Goal: Task Accomplishment & Management: Use online tool/utility

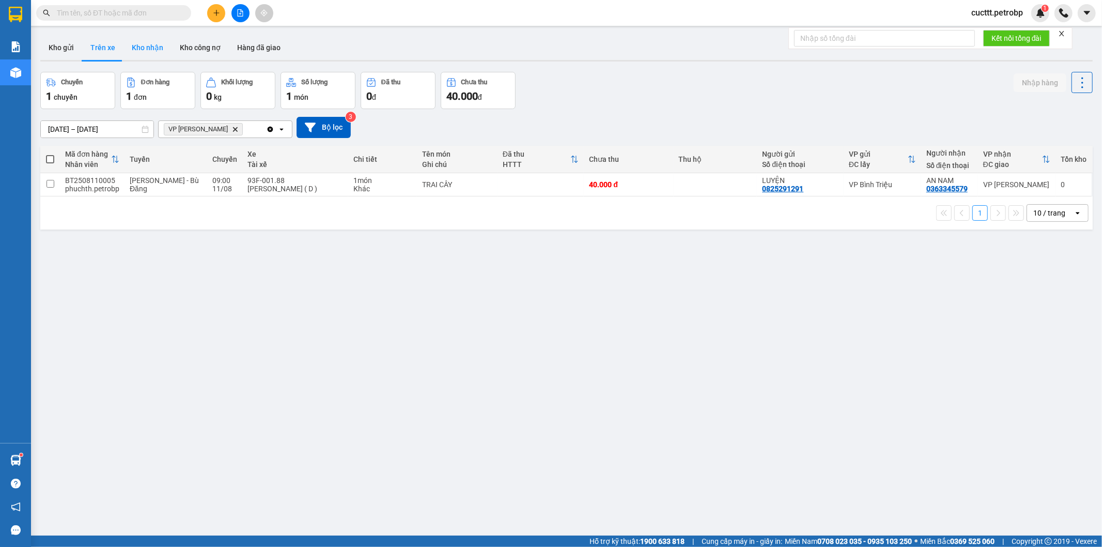
click at [150, 47] on button "Kho nhận" at bounding box center [147, 47] width 48 height 25
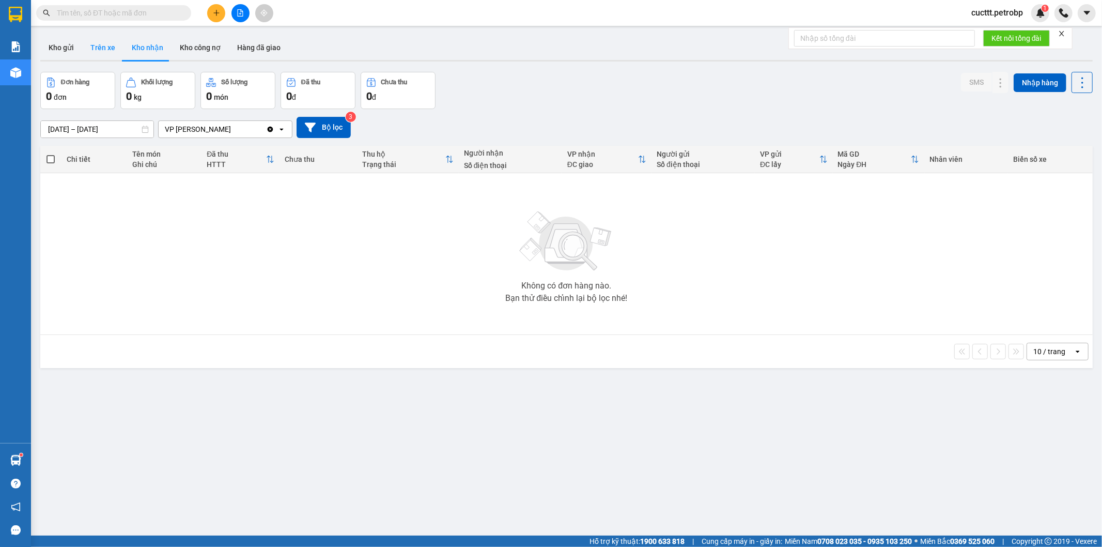
click at [102, 54] on button "Trên xe" at bounding box center [102, 47] width 41 height 25
type input "[DATE] – [DATE]"
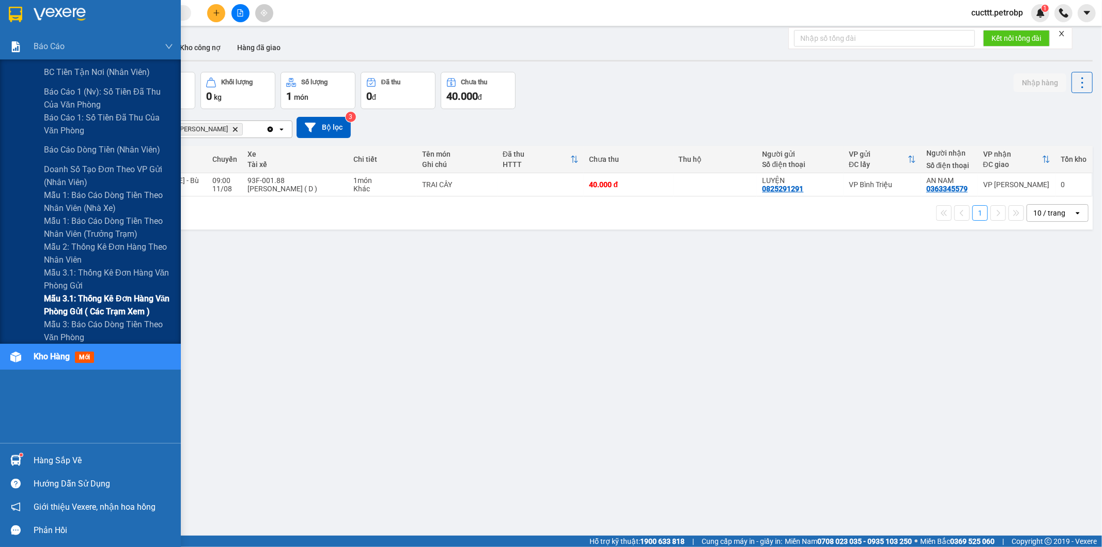
click at [99, 303] on span "Mẫu 3.1: Thống kê đơn hàng văn phòng gửi ( các trạm xem )" at bounding box center [108, 305] width 129 height 26
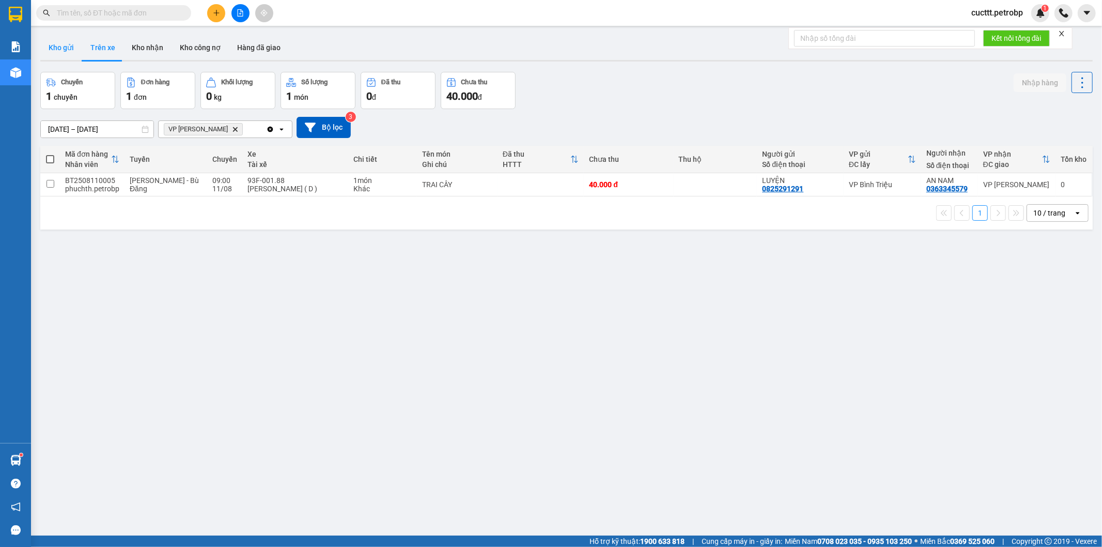
click at [55, 55] on button "Kho gửi" at bounding box center [61, 47] width 42 height 25
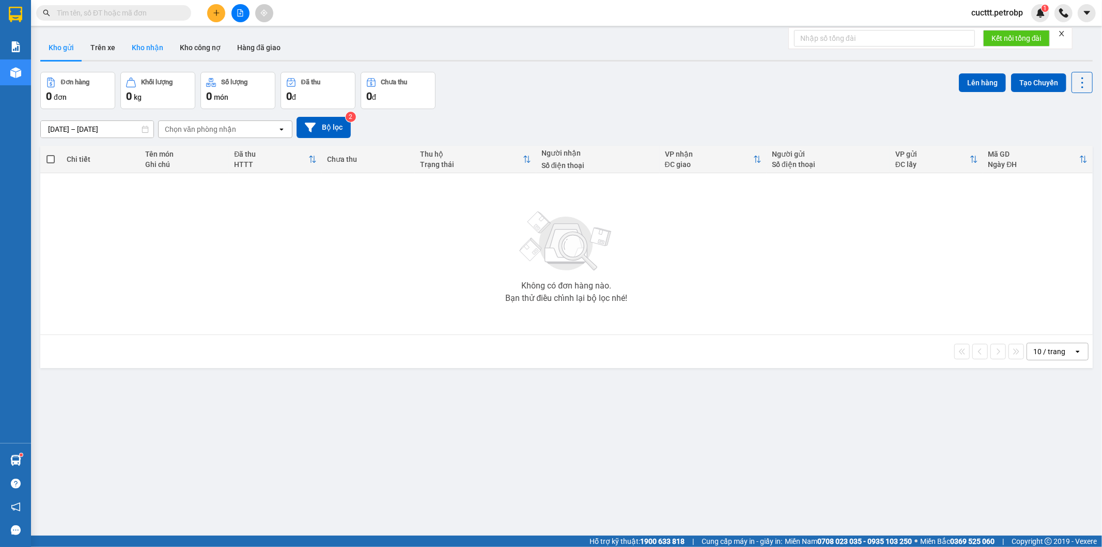
click at [151, 59] on button "Kho nhận" at bounding box center [147, 47] width 48 height 25
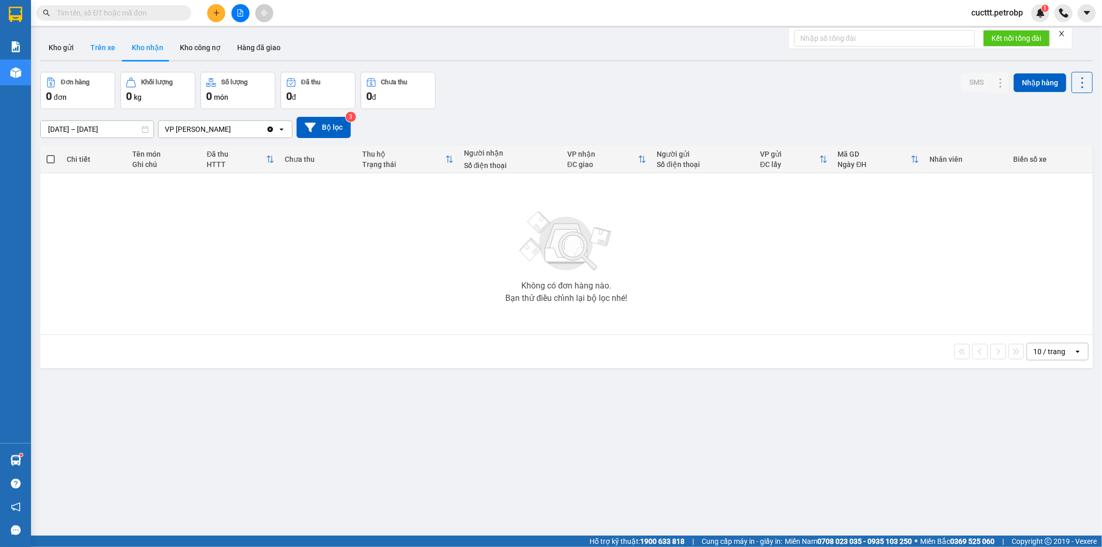
click at [93, 55] on button "Trên xe" at bounding box center [102, 47] width 41 height 25
type input "[DATE] – [DATE]"
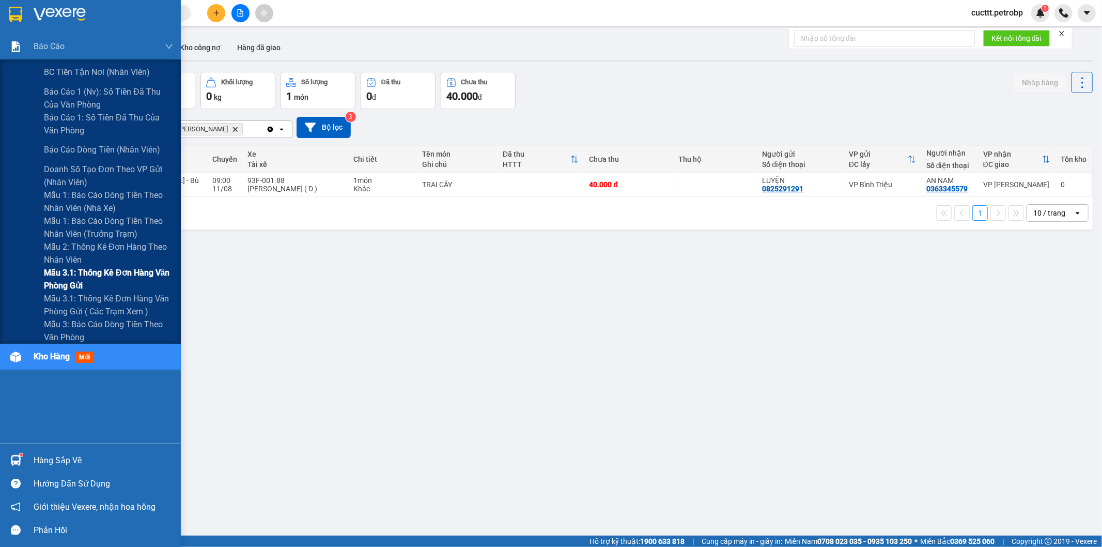
drag, startPoint x: 122, startPoint y: 309, endPoint x: 143, endPoint y: 287, distance: 30.3
click at [124, 310] on span "Mẫu 3.1: Thống kê đơn hàng văn phòng gửi ( các trạm xem )" at bounding box center [108, 305] width 129 height 26
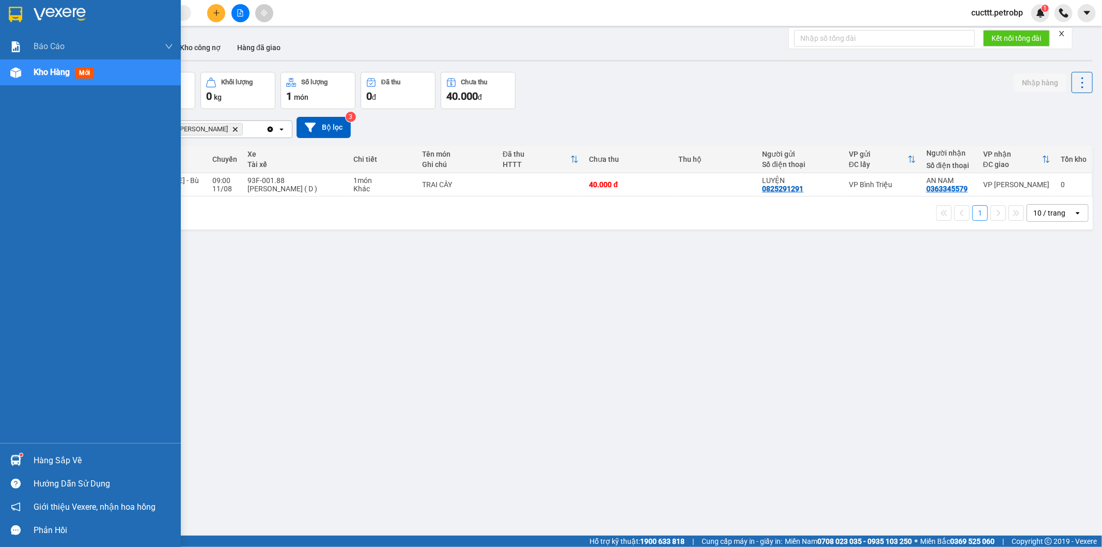
click at [60, 460] on div "Hàng sắp về" at bounding box center [103, 460] width 139 height 15
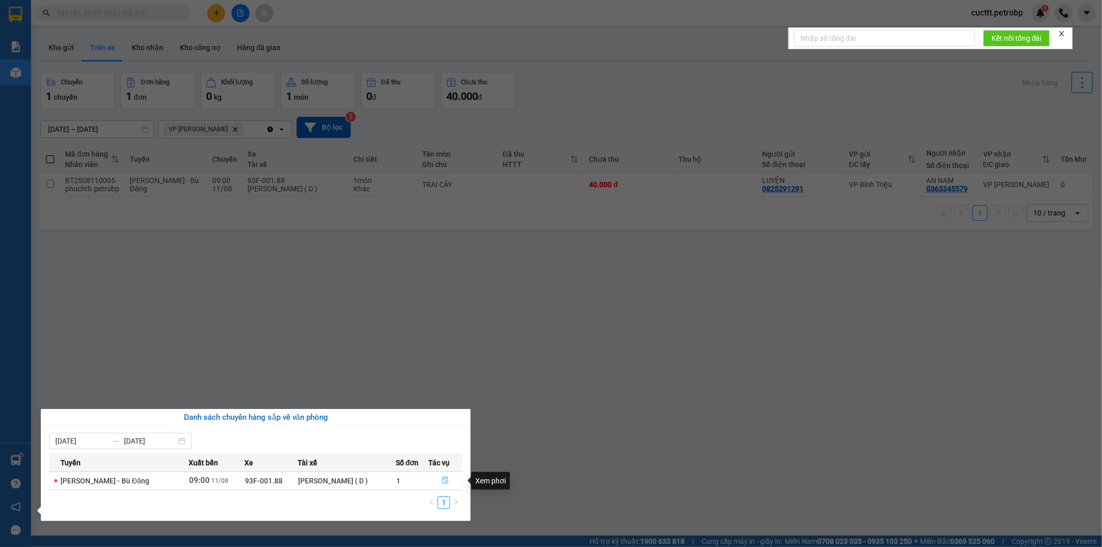
click at [449, 477] on button "button" at bounding box center [445, 480] width 33 height 17
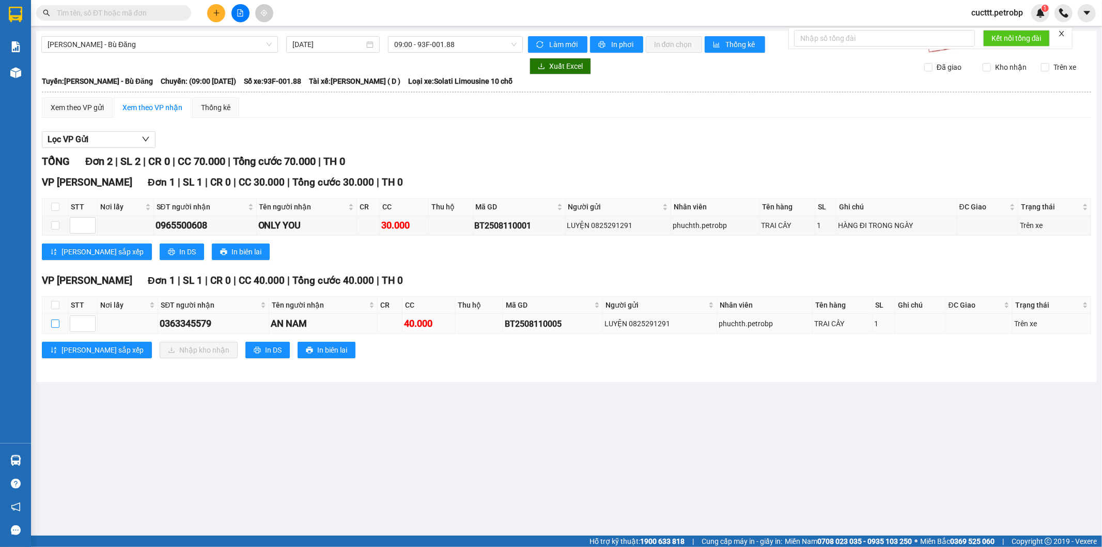
click at [53, 323] on input "checkbox" at bounding box center [55, 323] width 8 height 8
checkbox input "true"
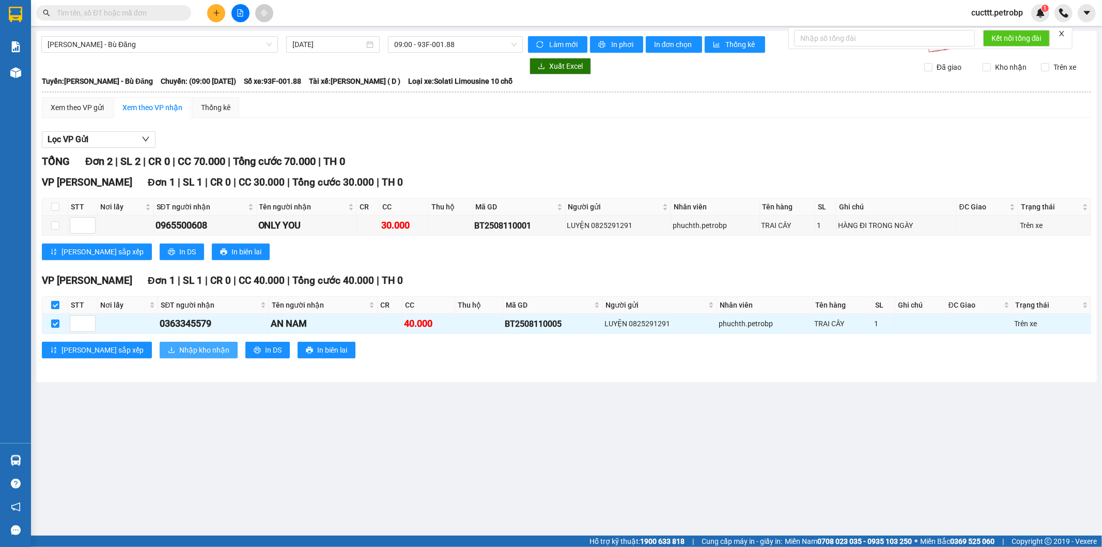
click at [179, 346] on span "Nhập kho nhận" at bounding box center [204, 349] width 50 height 11
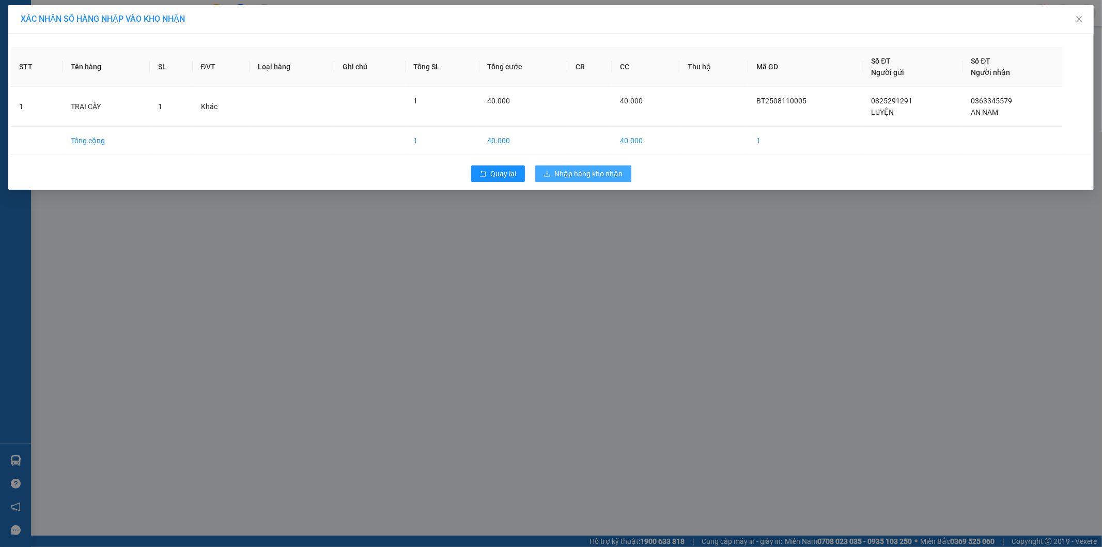
drag, startPoint x: 594, startPoint y: 174, endPoint x: 536, endPoint y: 221, distance: 74.9
click at [595, 176] on span "Nhập hàng kho nhận" at bounding box center [589, 173] width 68 height 11
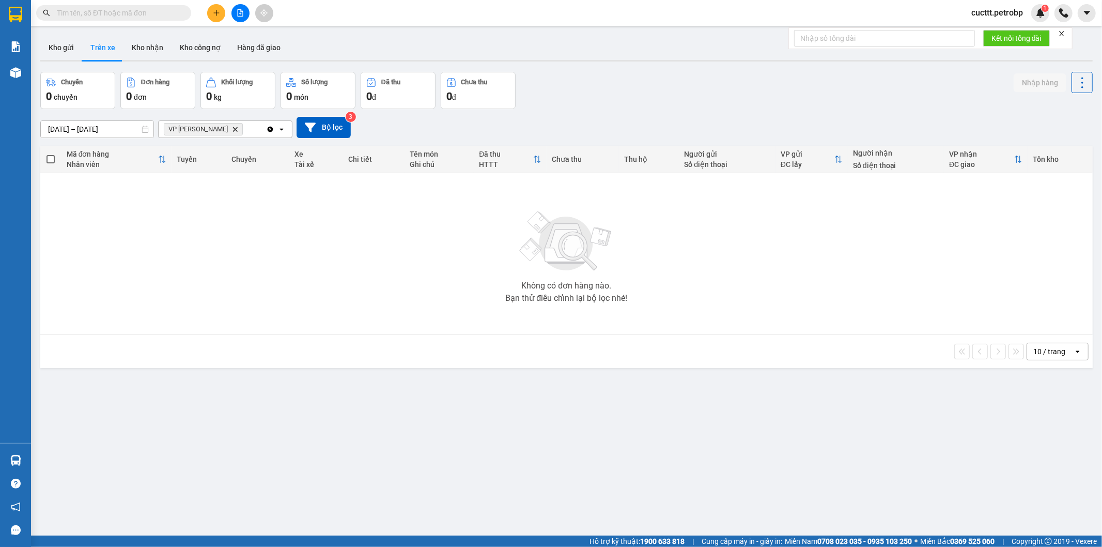
click at [281, 298] on div "Không có đơn hàng nào. Bạn thử điều chỉnh lại bộ lọc nhé!" at bounding box center [566, 253] width 1042 height 155
click at [138, 45] on button "Kho nhận" at bounding box center [147, 47] width 48 height 25
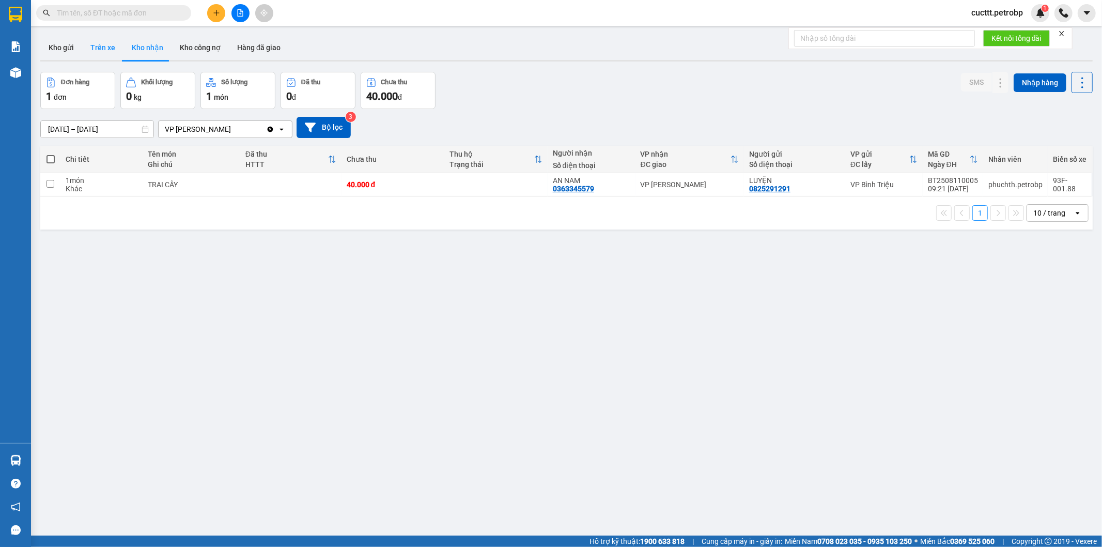
click at [99, 52] on button "Trên xe" at bounding box center [102, 47] width 41 height 25
type input "[DATE] – [DATE]"
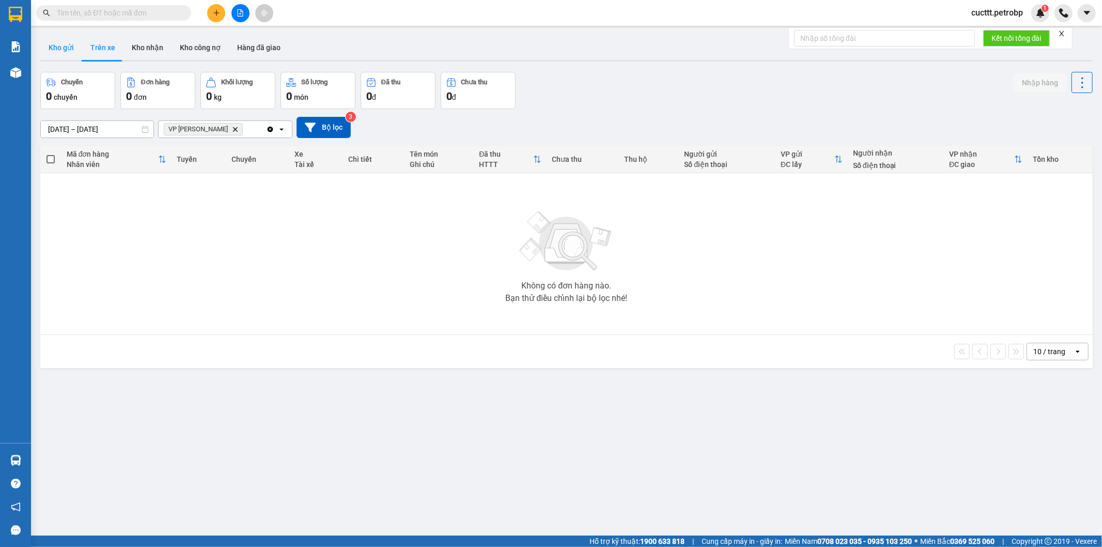
click at [60, 46] on button "Kho gửi" at bounding box center [61, 47] width 42 height 25
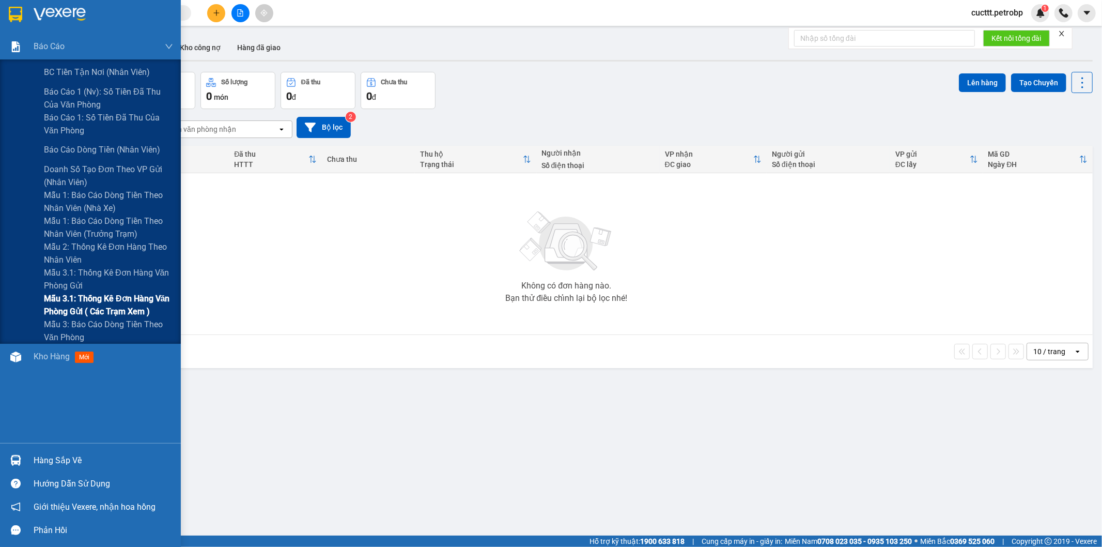
click at [135, 301] on span "Mẫu 3.1: Thống kê đơn hàng văn phòng gửi ( các trạm xem )" at bounding box center [108, 305] width 129 height 26
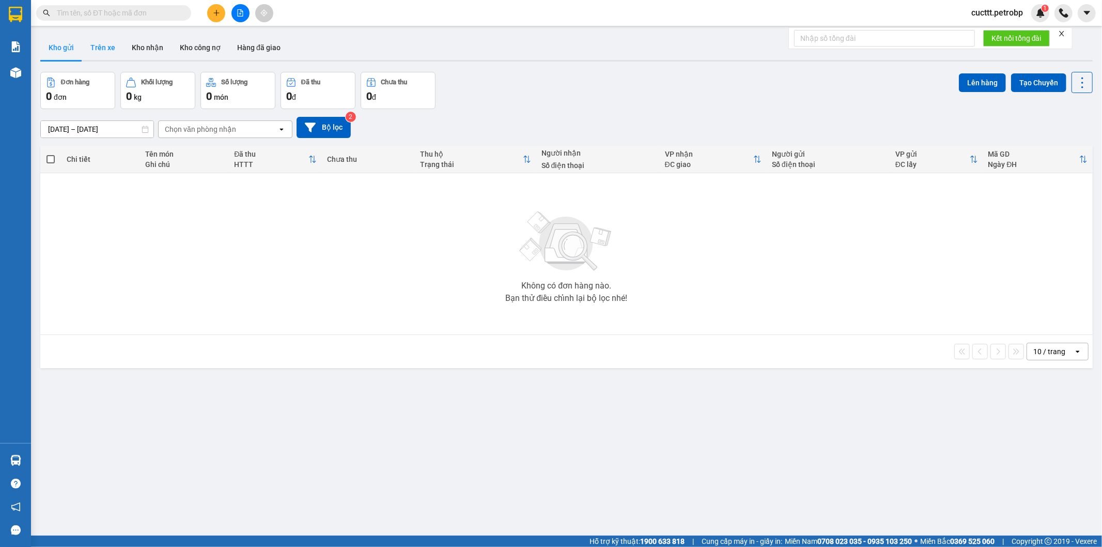
click at [106, 50] on button "Trên xe" at bounding box center [102, 47] width 41 height 25
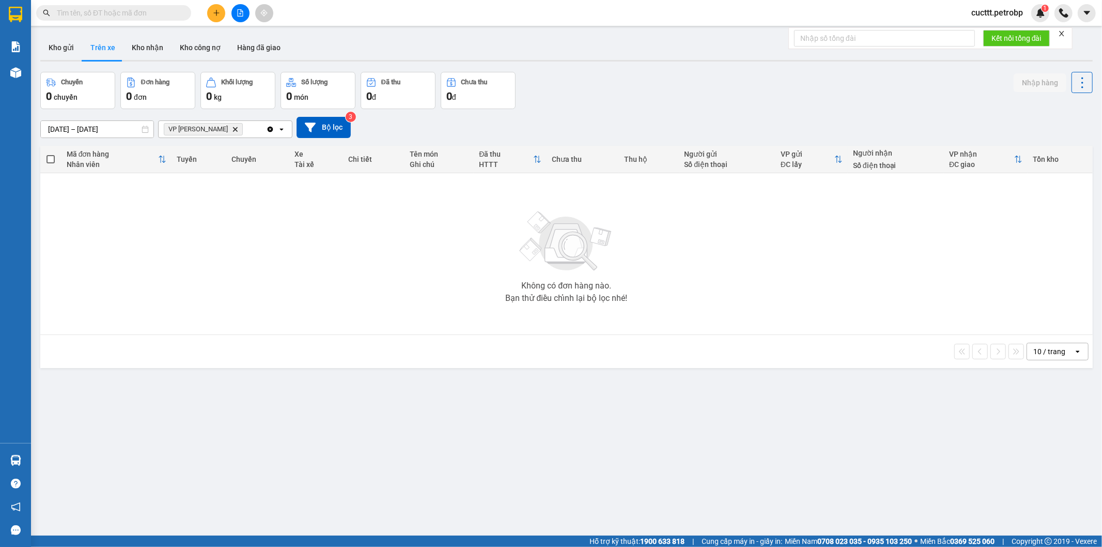
click at [232, 131] on icon "Delete" at bounding box center [235, 129] width 6 height 6
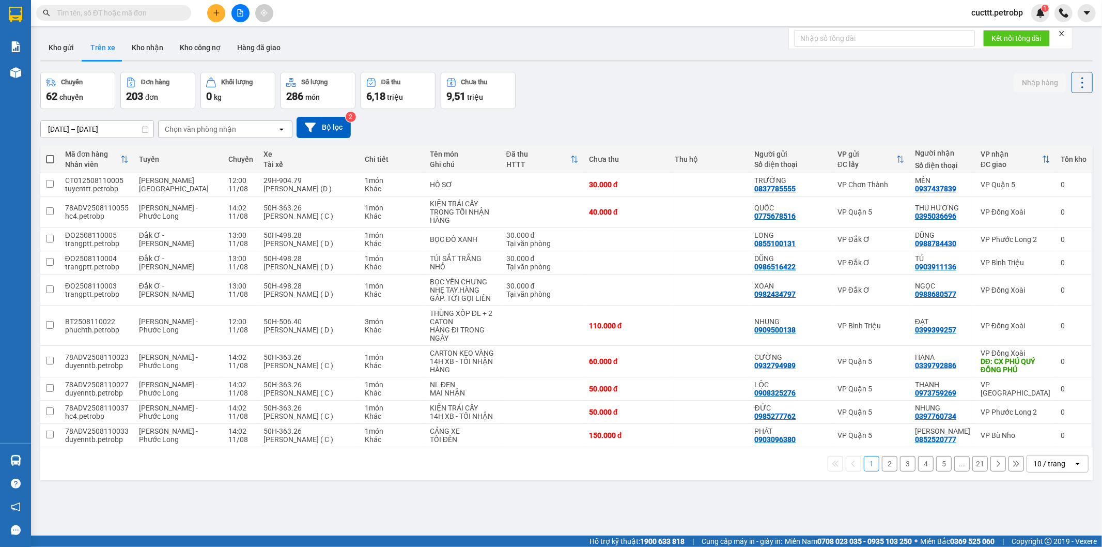
click at [882, 458] on button "2" at bounding box center [889, 463] width 15 height 15
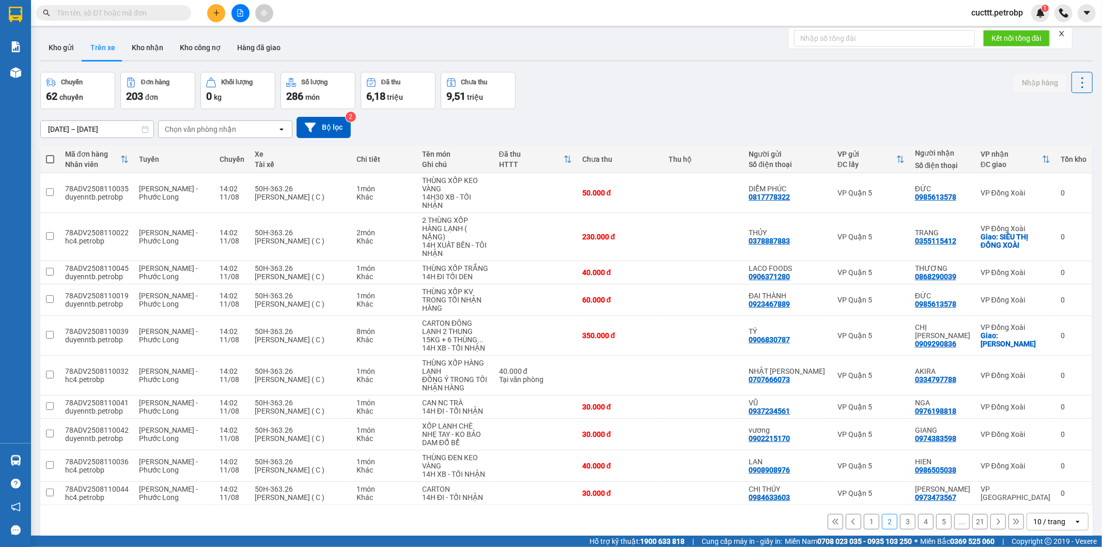
click at [900, 515] on button "3" at bounding box center [907, 520] width 15 height 15
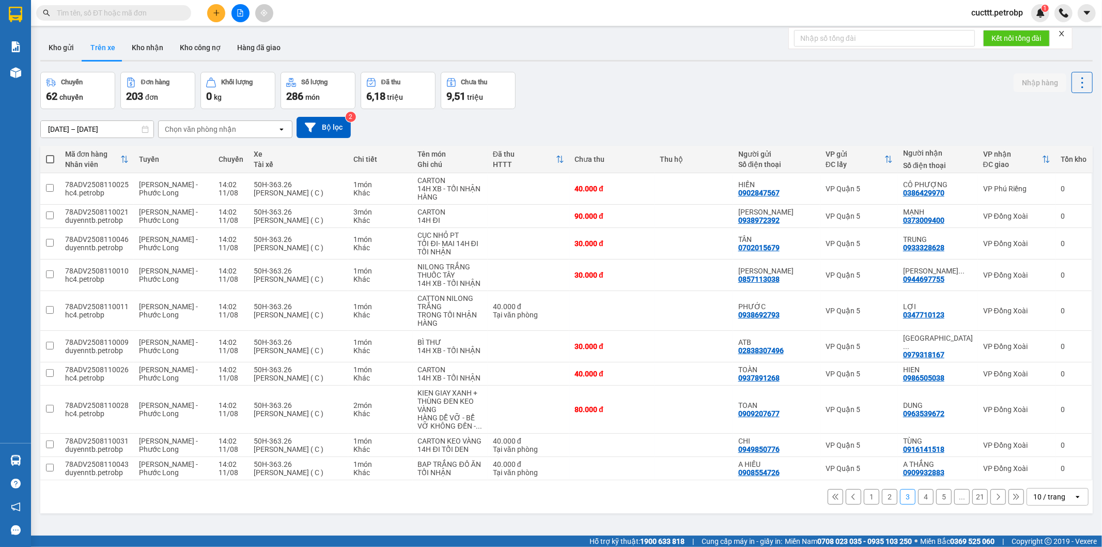
click at [918, 489] on button "4" at bounding box center [925, 496] width 15 height 15
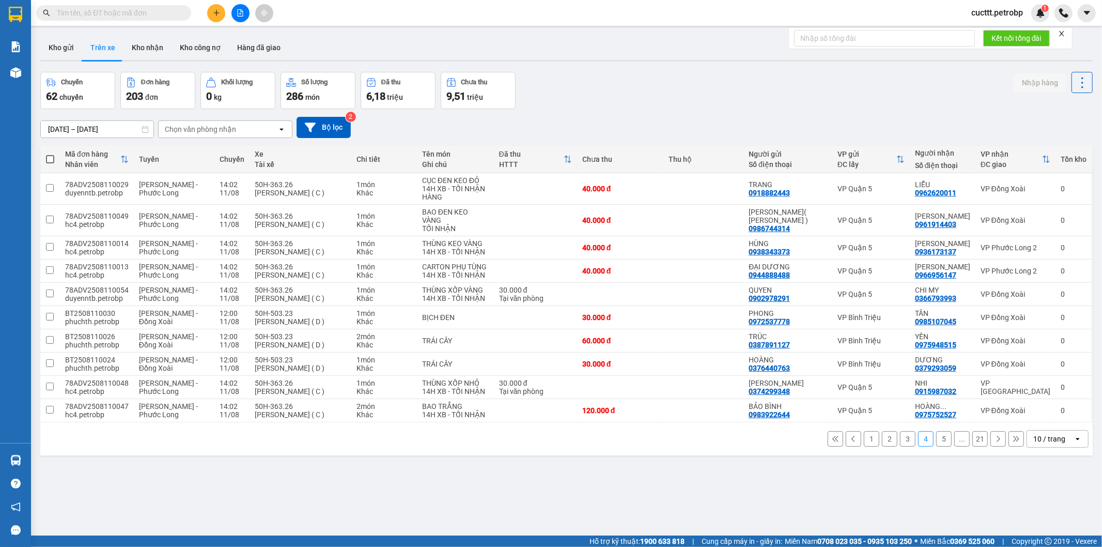
click at [900, 438] on button "3" at bounding box center [907, 438] width 15 height 15
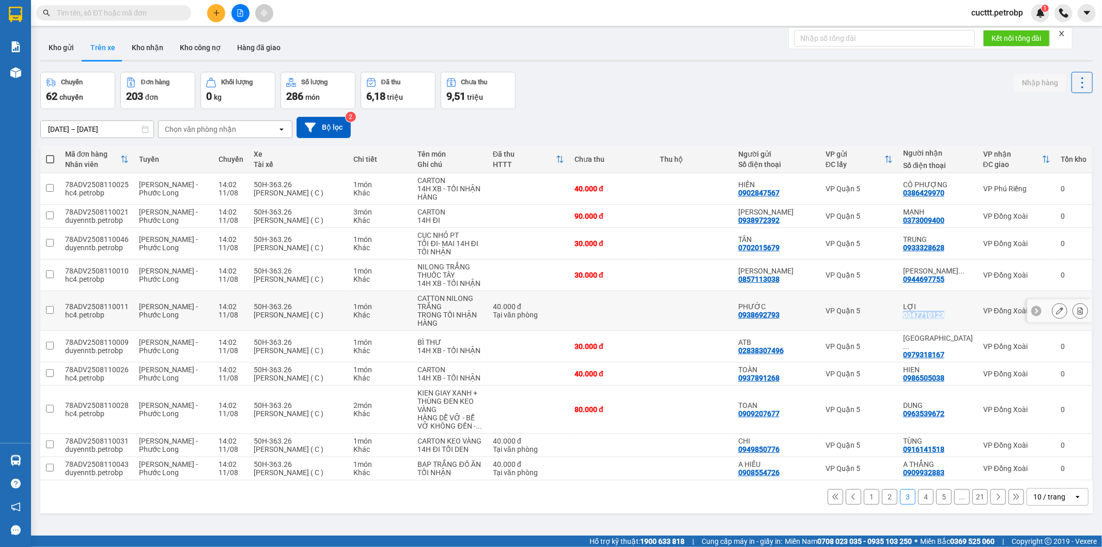
drag, startPoint x: 915, startPoint y: 314, endPoint x: 964, endPoint y: 318, distance: 48.7
click at [964, 318] on td "LỢI 0347710123" at bounding box center [938, 311] width 80 height 40
checkbox input "true"
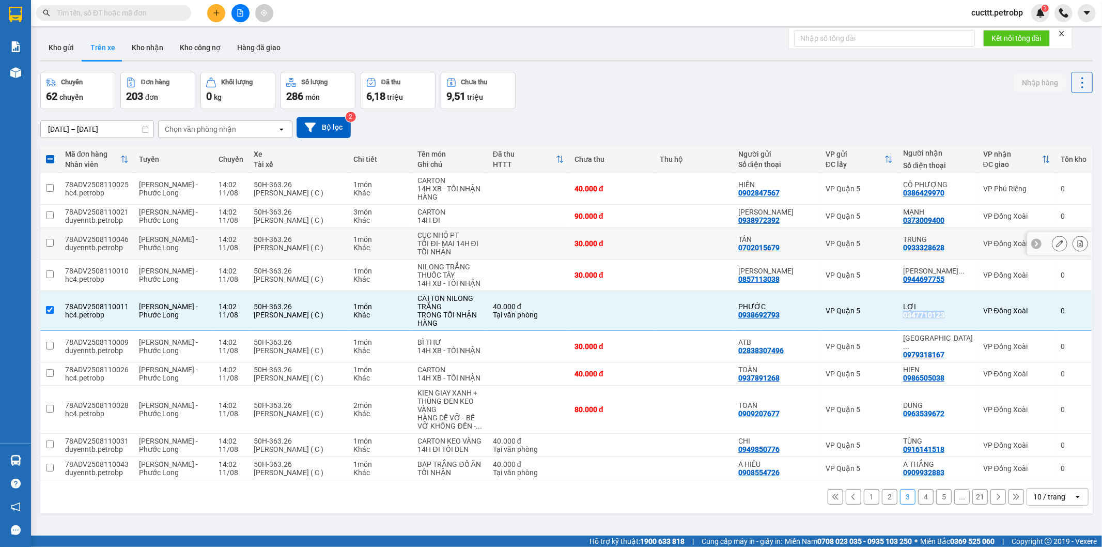
copy div "0347710123"
click at [171, 9] on input "text" at bounding box center [118, 12] width 122 height 11
paste input "0347710123"
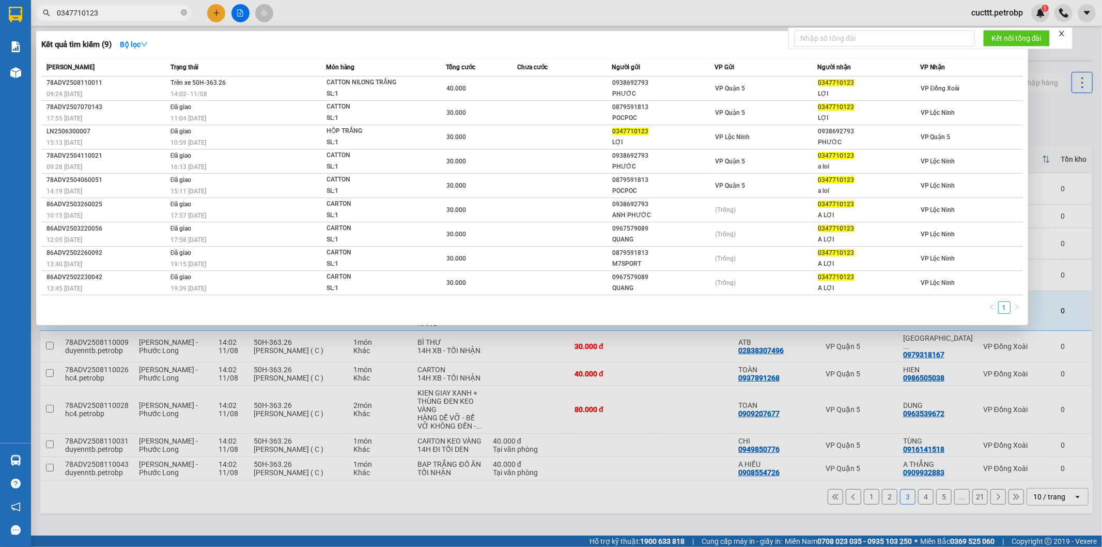
type input "0347710123"
click at [575, 429] on div at bounding box center [551, 273] width 1102 height 547
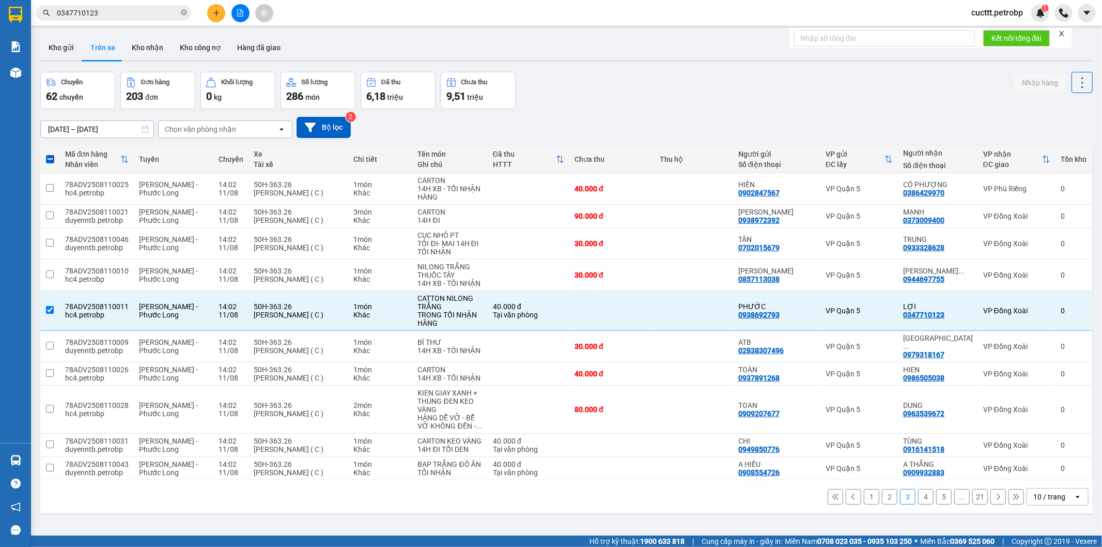
click at [918, 490] on button "4" at bounding box center [925, 496] width 15 height 15
checkbox input "false"
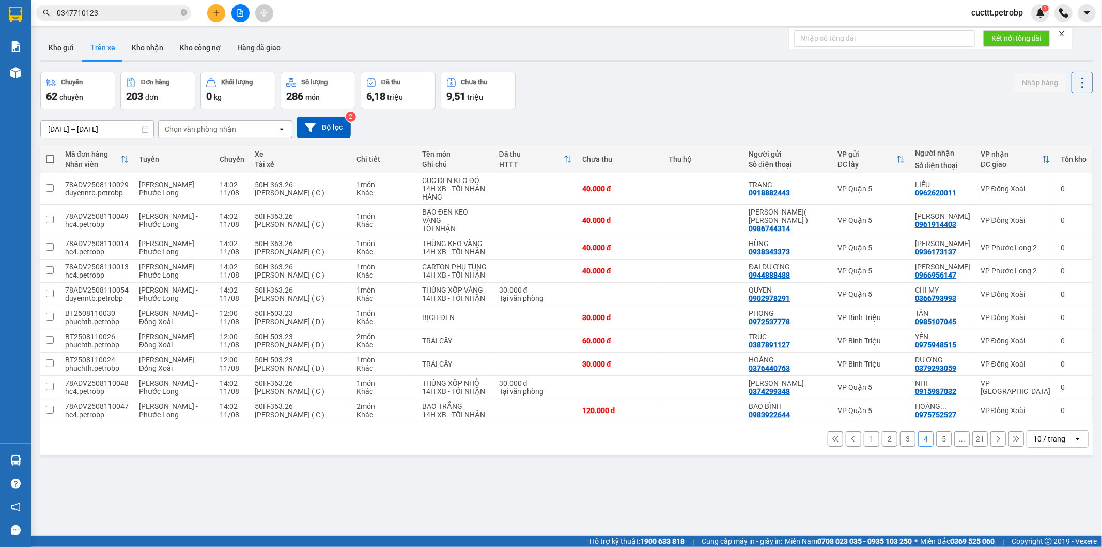
click at [936, 438] on button "5" at bounding box center [943, 438] width 15 height 15
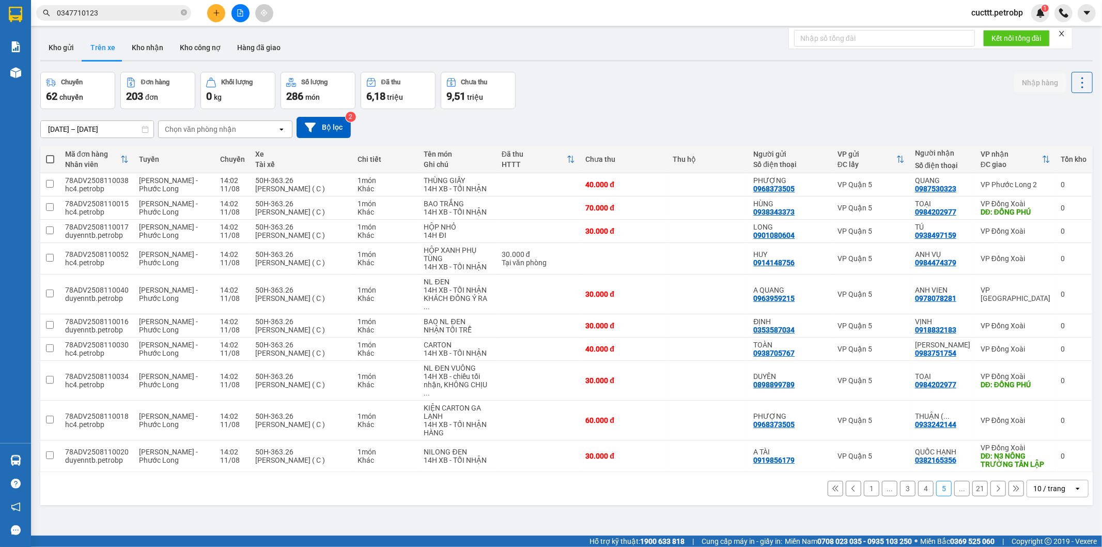
click at [959, 480] on button "..." at bounding box center [961, 487] width 15 height 15
click at [954, 480] on button "..." at bounding box center [961, 487] width 15 height 15
click at [864, 480] on button "1" at bounding box center [871, 487] width 15 height 15
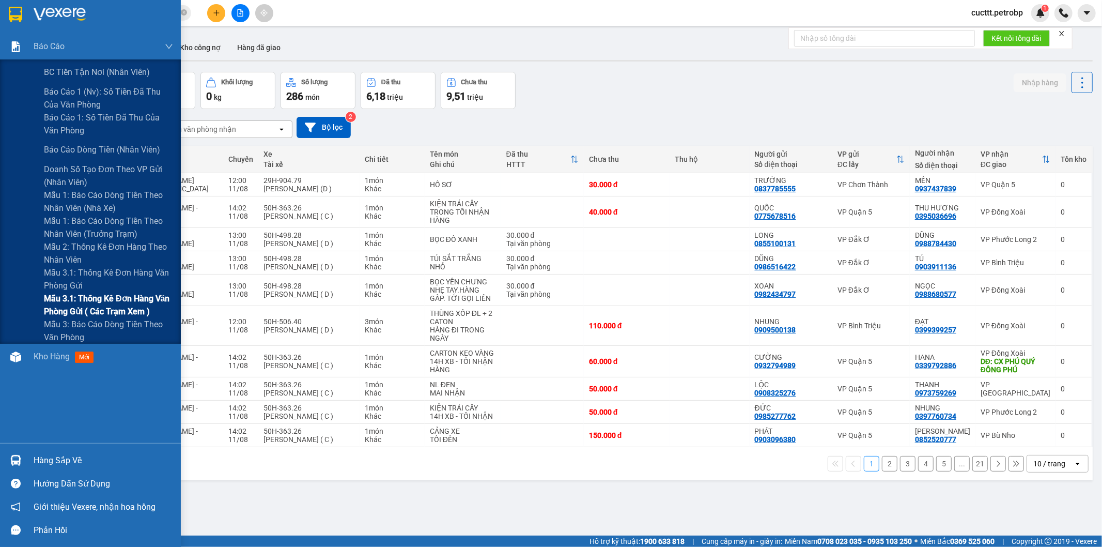
click at [99, 297] on span "Mẫu 3.1: Thống kê đơn hàng văn phòng gửi ( các trạm xem )" at bounding box center [108, 305] width 129 height 26
click at [124, 303] on span "Mẫu 3.1: Thống kê đơn hàng văn phòng gửi ( các trạm xem )" at bounding box center [108, 305] width 129 height 26
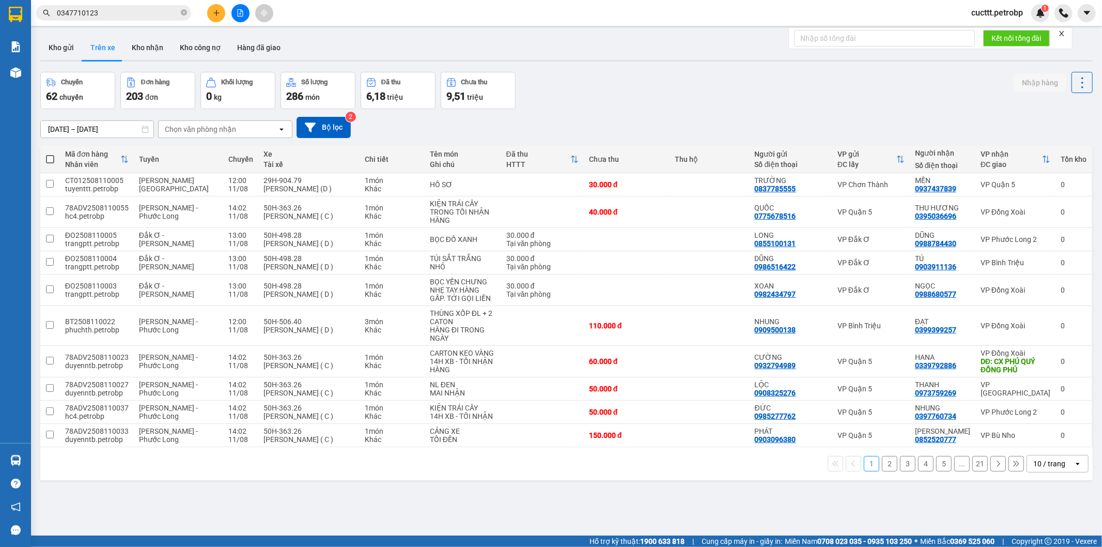
click at [166, 126] on div "Chọn văn phòng nhận" at bounding box center [200, 129] width 71 height 10
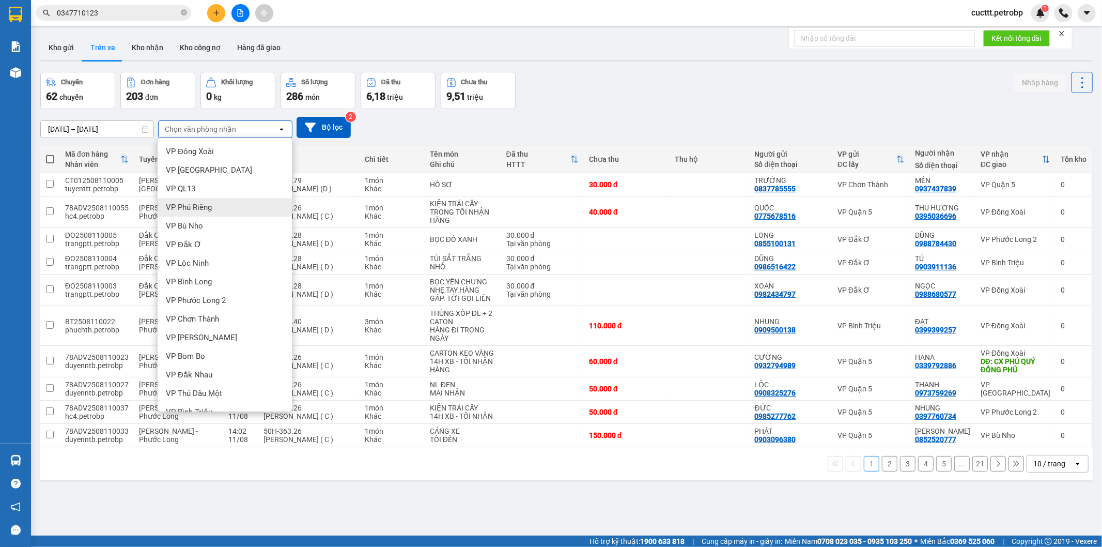
scroll to position [57, 0]
click at [225, 405] on div "VP [PERSON_NAME]" at bounding box center [225, 410] width 134 height 19
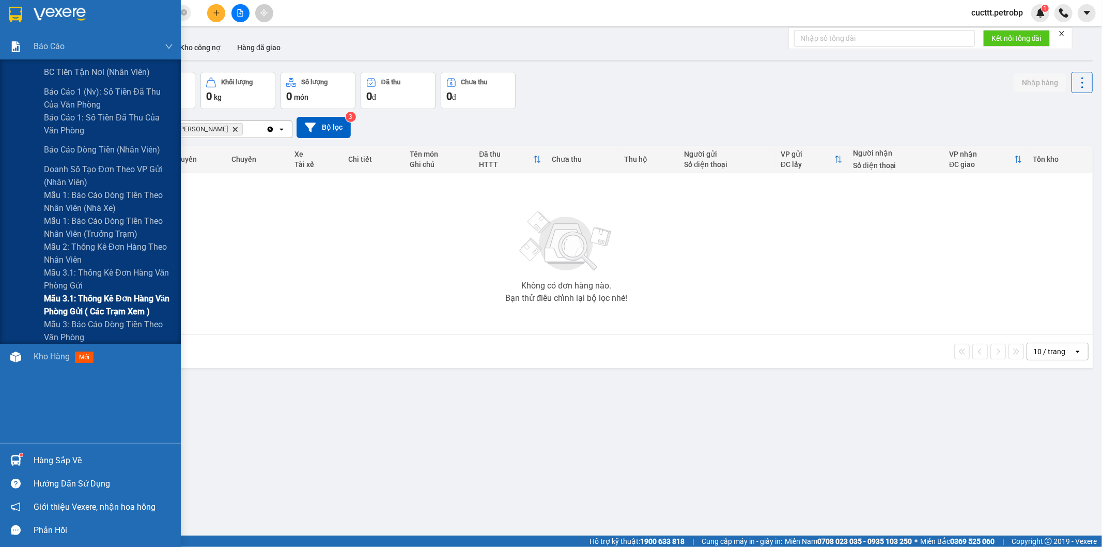
click at [113, 300] on span "Mẫu 3.1: Thống kê đơn hàng văn phòng gửi ( các trạm xem )" at bounding box center [108, 305] width 129 height 26
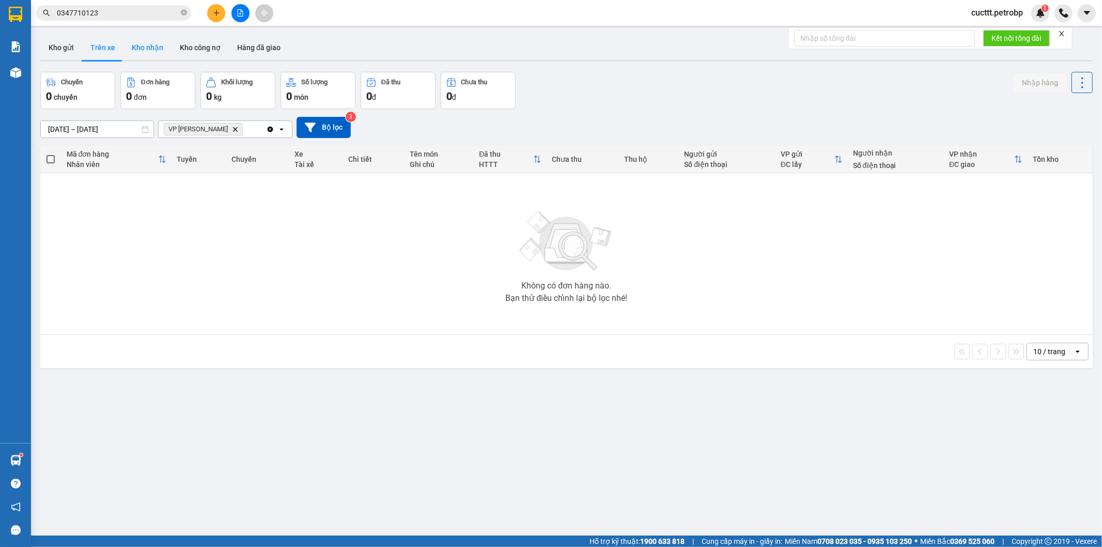
click at [155, 54] on button "Kho nhận" at bounding box center [147, 47] width 48 height 25
type input "[DATE] – [DATE]"
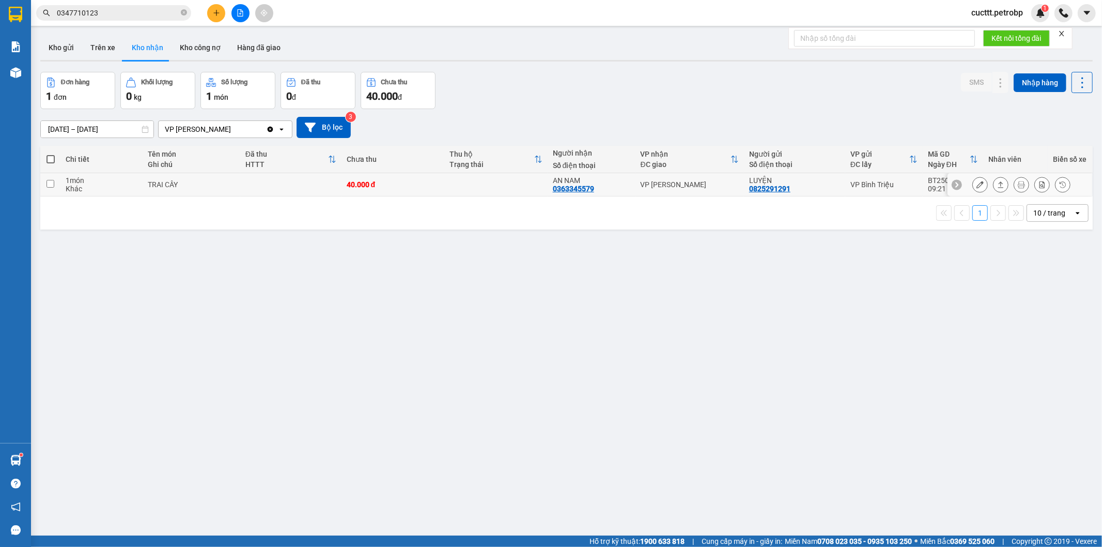
click at [475, 176] on td at bounding box center [495, 184] width 103 height 23
checkbox input "true"
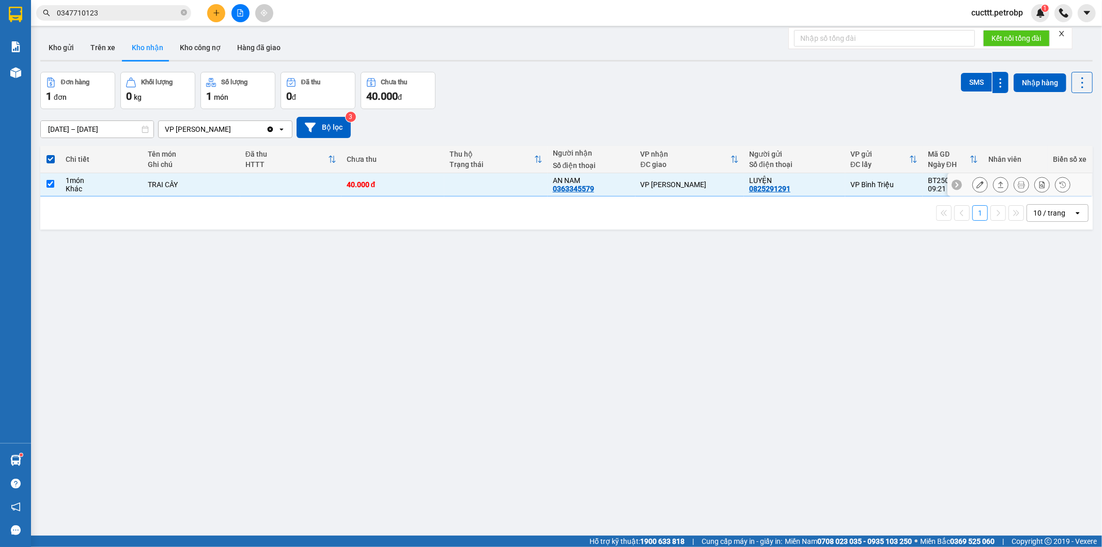
click at [976, 183] on icon at bounding box center [979, 184] width 7 height 7
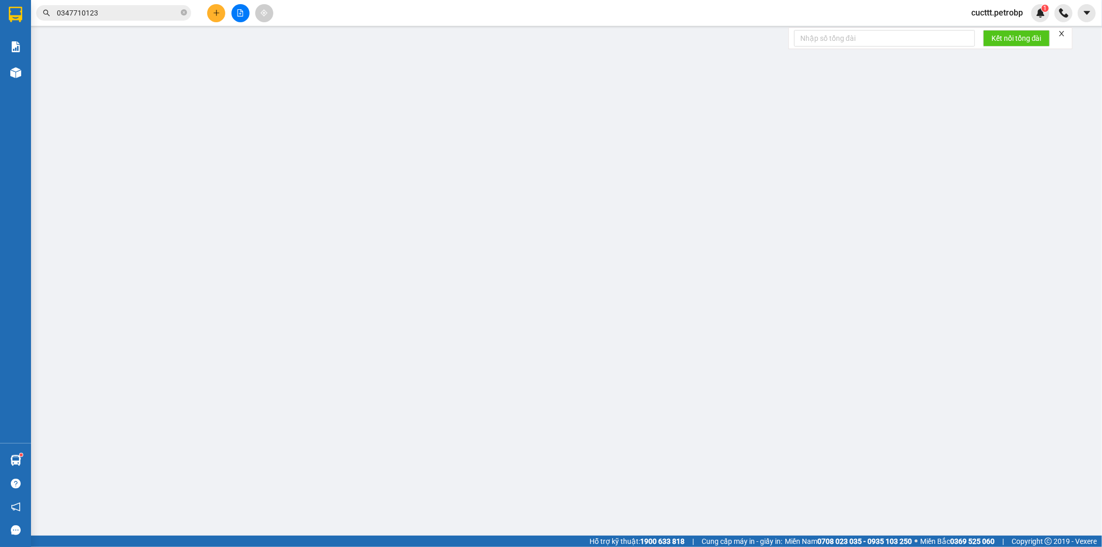
type input "0825291291"
type input "LUYỆN"
type input "0363345579"
type input "AN NAM"
type input "40.000"
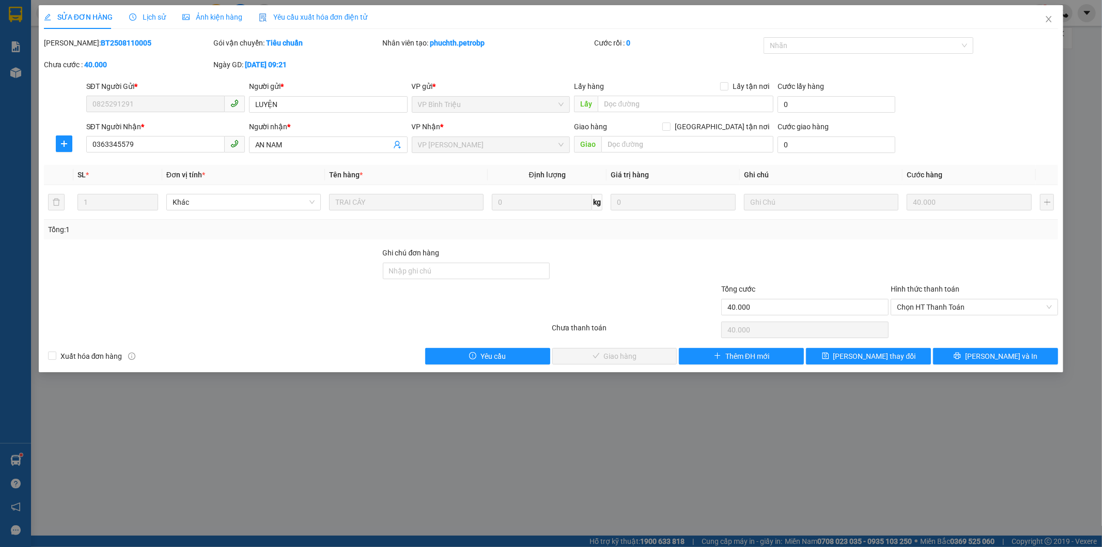
click at [954, 304] on span "Chọn HT Thanh Toán" at bounding box center [974, 306] width 155 height 15
click at [923, 332] on div "Tại văn phòng" at bounding box center [974, 327] width 155 height 11
type input "0"
drag, startPoint x: 660, startPoint y: 355, endPoint x: 608, endPoint y: 324, distance: 61.0
click at [658, 355] on button "[PERSON_NAME] và Giao hàng" at bounding box center [614, 356] width 125 height 17
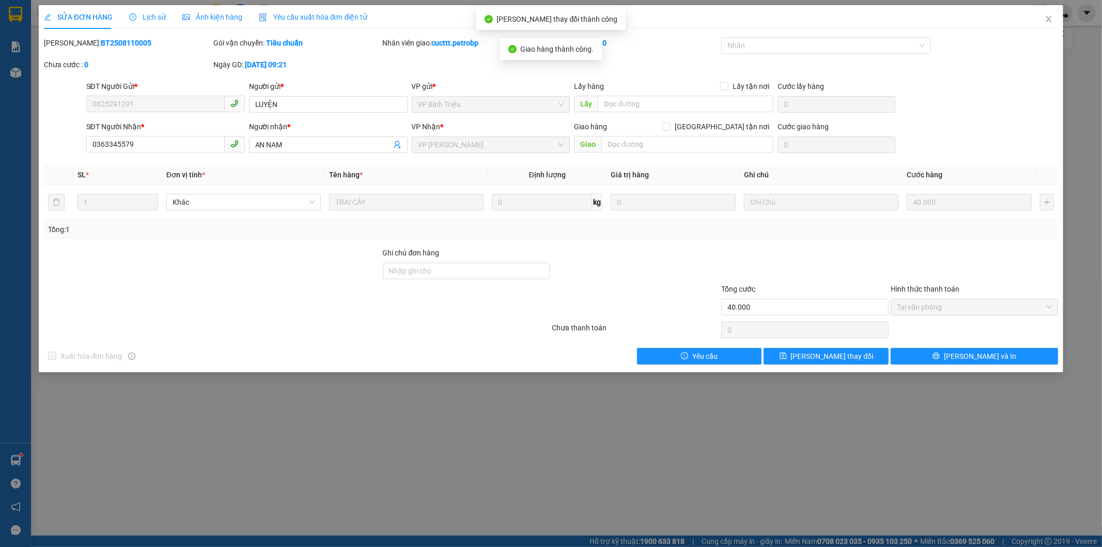
drag, startPoint x: 69, startPoint y: 43, endPoint x: 135, endPoint y: 42, distance: 65.6
click at [135, 42] on div "[PERSON_NAME]: BT2508110005" at bounding box center [127, 42] width 167 height 11
copy b "BT2508110005"
click at [1047, 19] on icon "close" at bounding box center [1049, 19] width 8 height 8
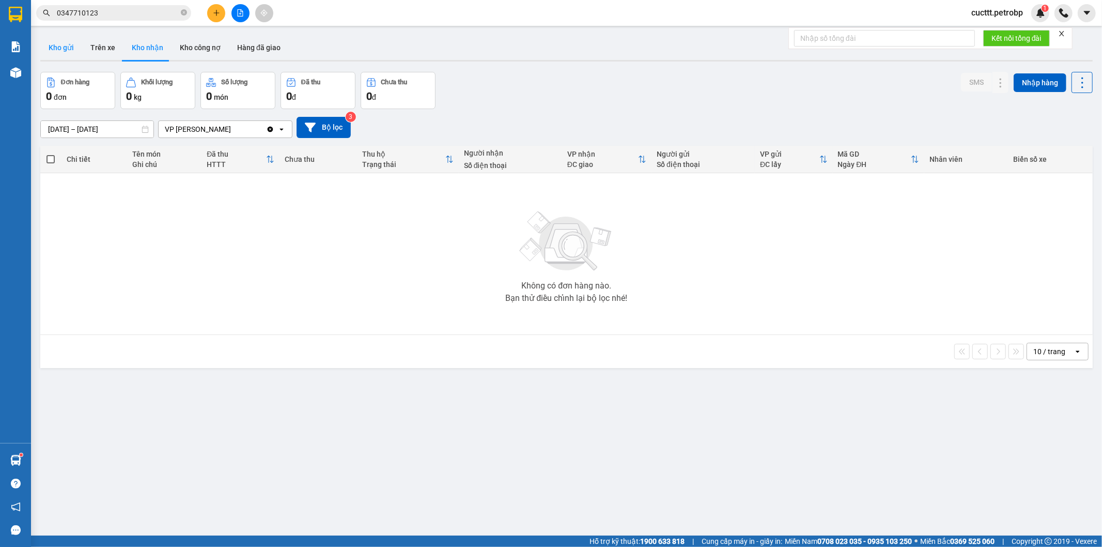
click at [64, 48] on button "Kho gửi" at bounding box center [61, 47] width 42 height 25
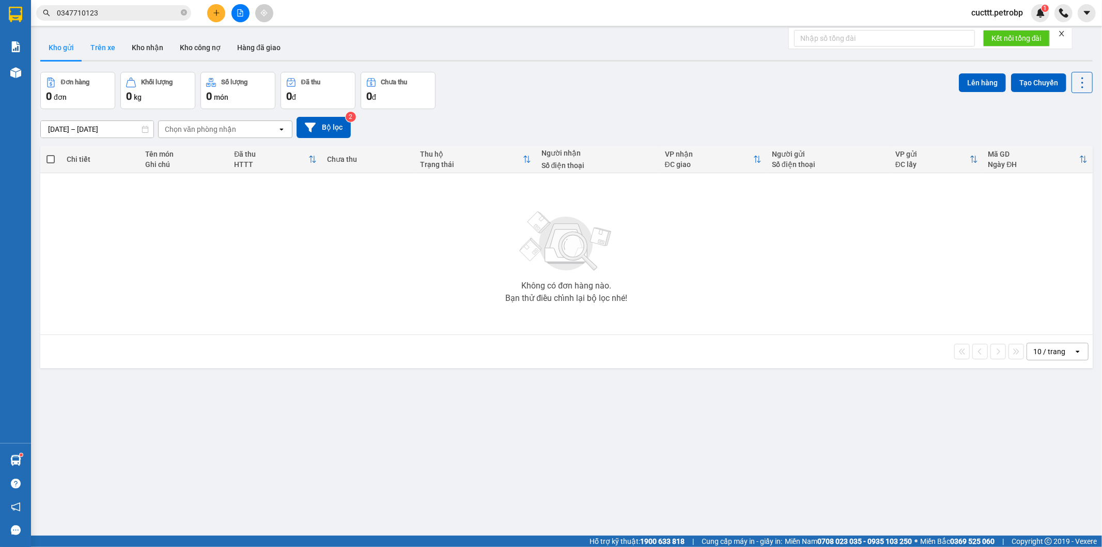
click at [96, 46] on button "Trên xe" at bounding box center [102, 47] width 41 height 25
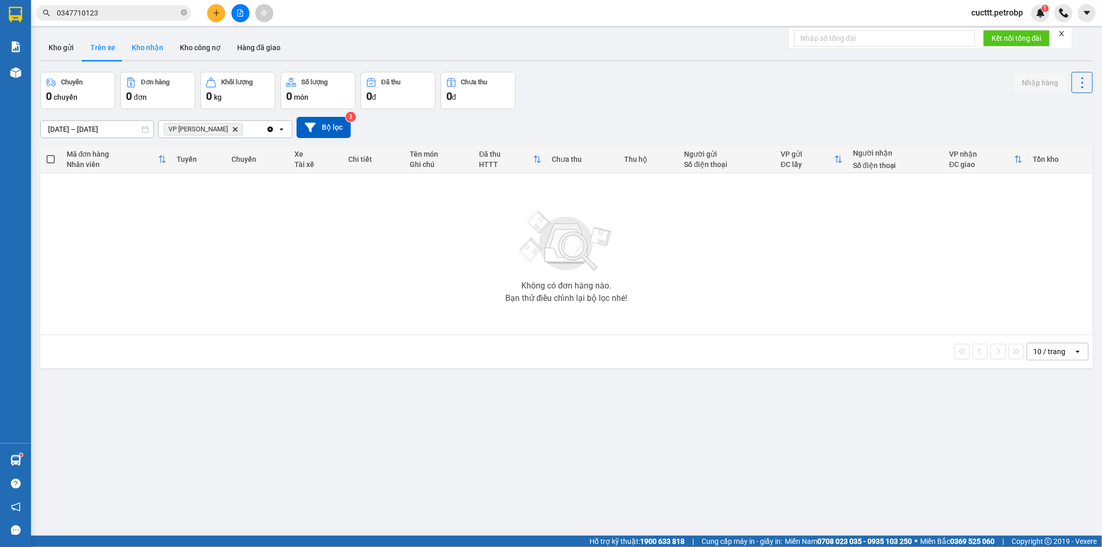
click at [135, 48] on button "Kho nhận" at bounding box center [147, 47] width 48 height 25
type input "[DATE] – [DATE]"
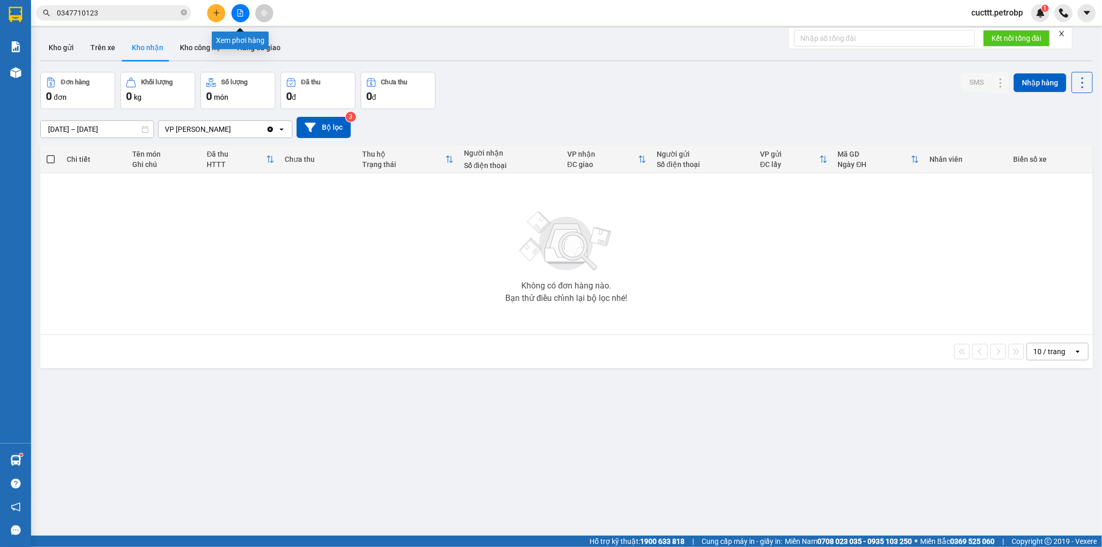
click at [240, 11] on icon "file-add" at bounding box center [241, 12] width 6 height 7
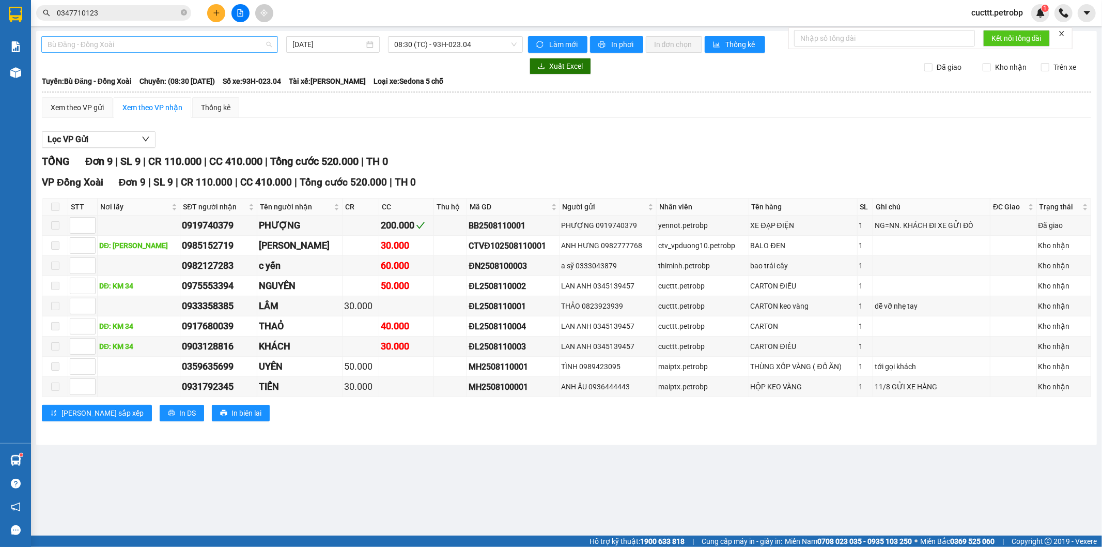
click at [173, 45] on span "Bù Đăng - Đồng Xoài" at bounding box center [160, 44] width 224 height 15
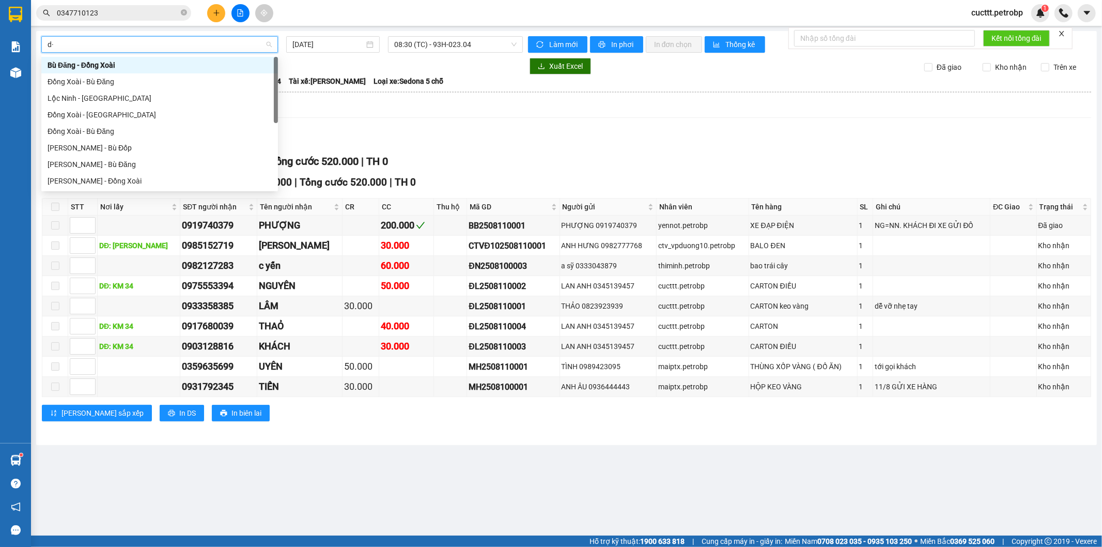
type input "d"
type input "đ"
click at [107, 80] on div "Đồng Xoài - Bù Đăng" at bounding box center [160, 81] width 224 height 11
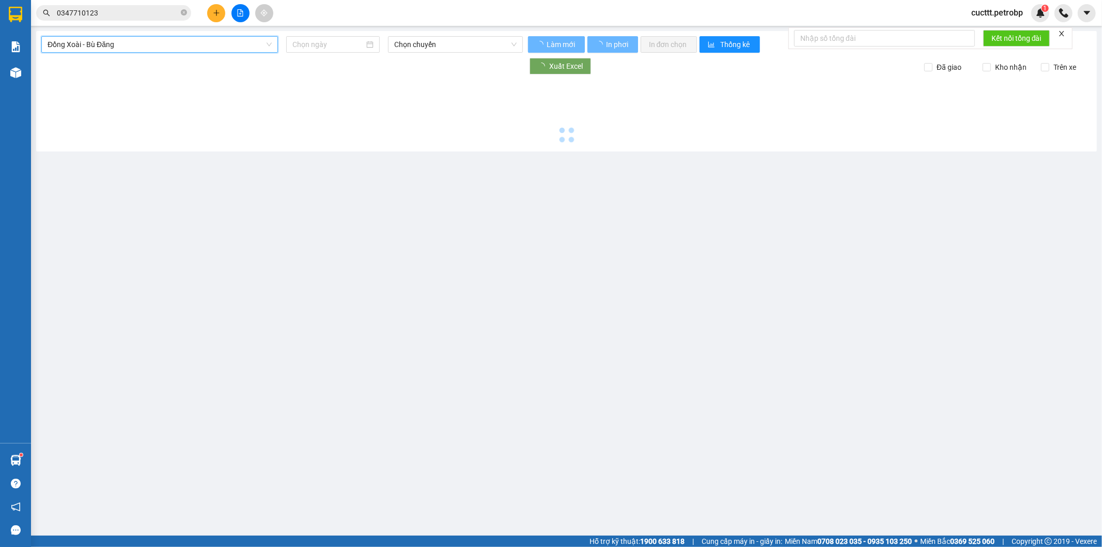
type input "[DATE]"
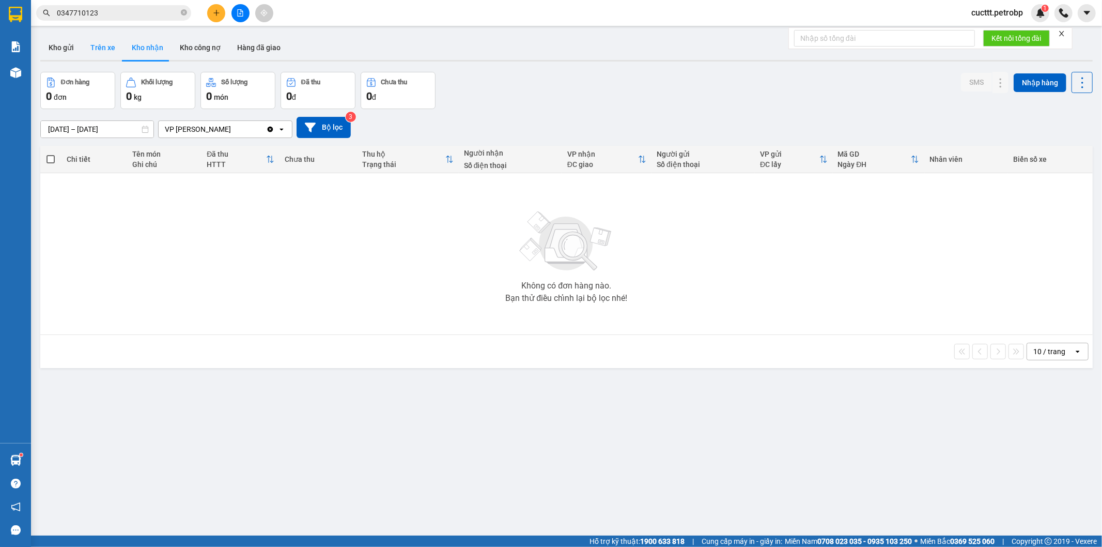
click at [104, 52] on button "Trên xe" at bounding box center [102, 47] width 41 height 25
type input "[DATE] – [DATE]"
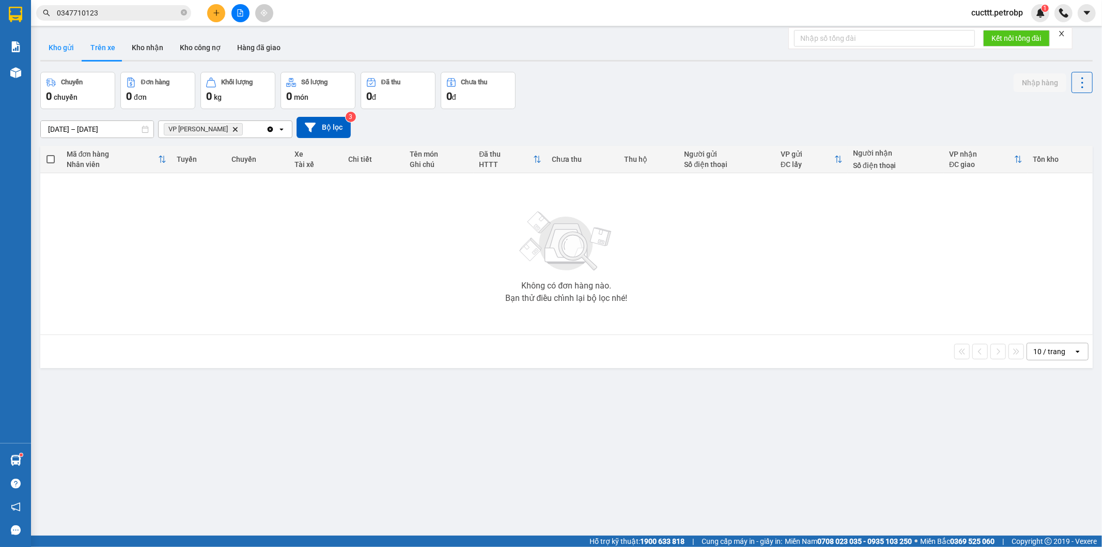
click at [66, 44] on button "Kho gửi" at bounding box center [61, 47] width 42 height 25
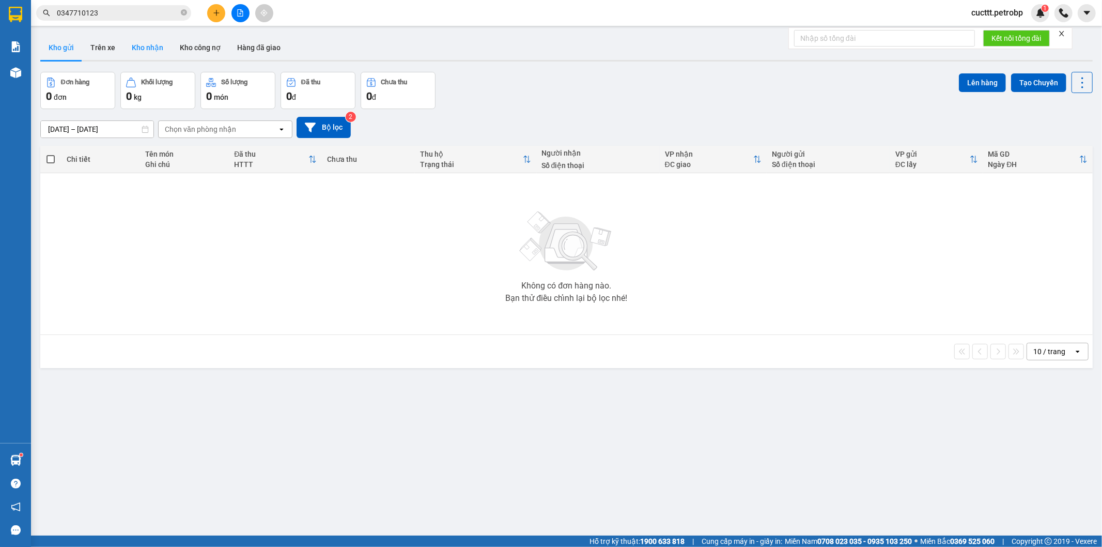
click at [146, 53] on button "Kho nhận" at bounding box center [147, 47] width 48 height 25
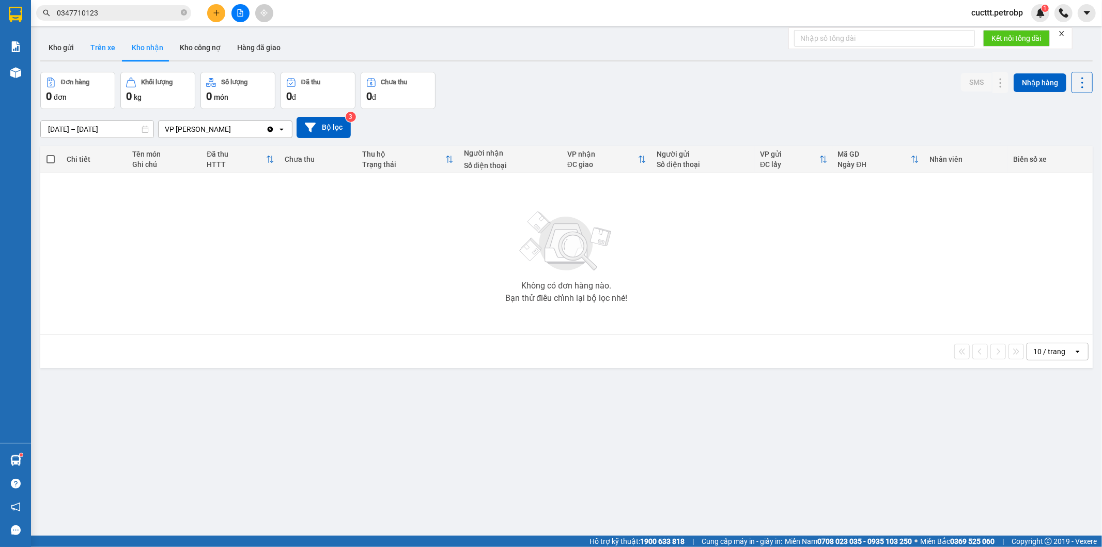
click at [95, 48] on button "Trên xe" at bounding box center [102, 47] width 41 height 25
type input "[DATE] – [DATE]"
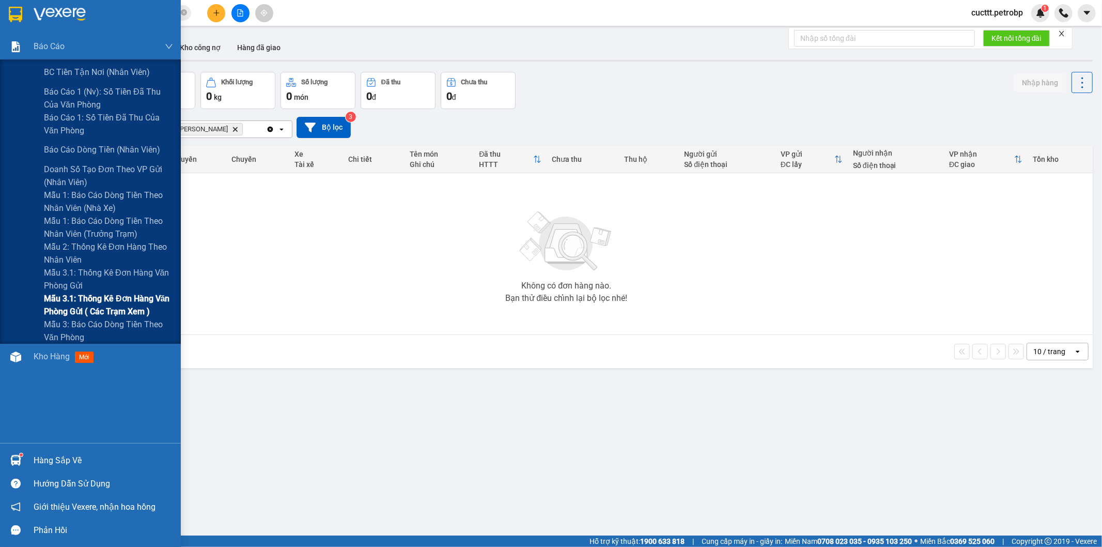
click at [135, 296] on span "Mẫu 3.1: Thống kê đơn hàng văn phòng gửi ( các trạm xem )" at bounding box center [108, 305] width 129 height 26
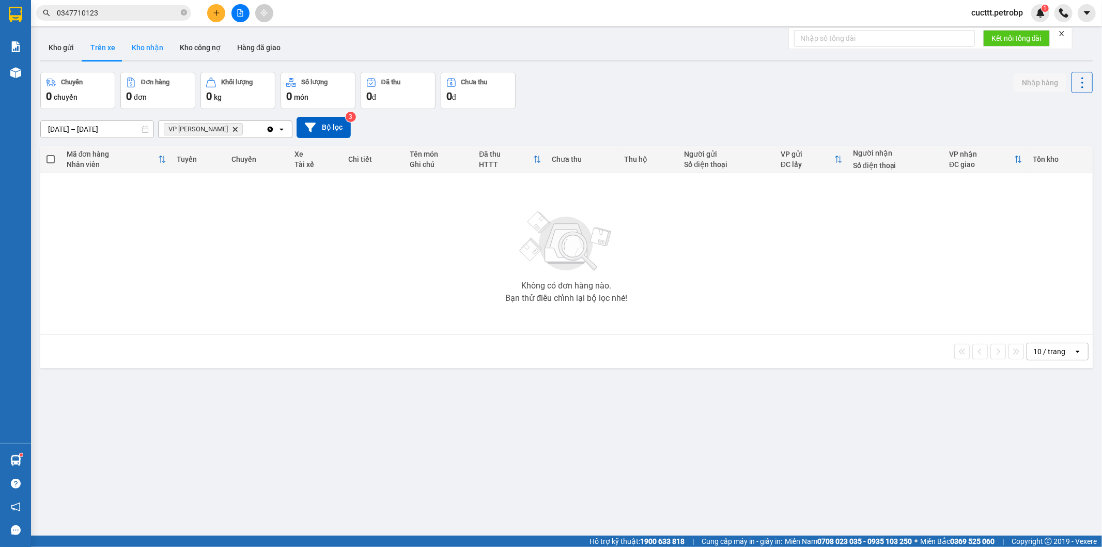
click at [146, 50] on button "Kho nhận" at bounding box center [147, 47] width 48 height 25
type input "[DATE] – [DATE]"
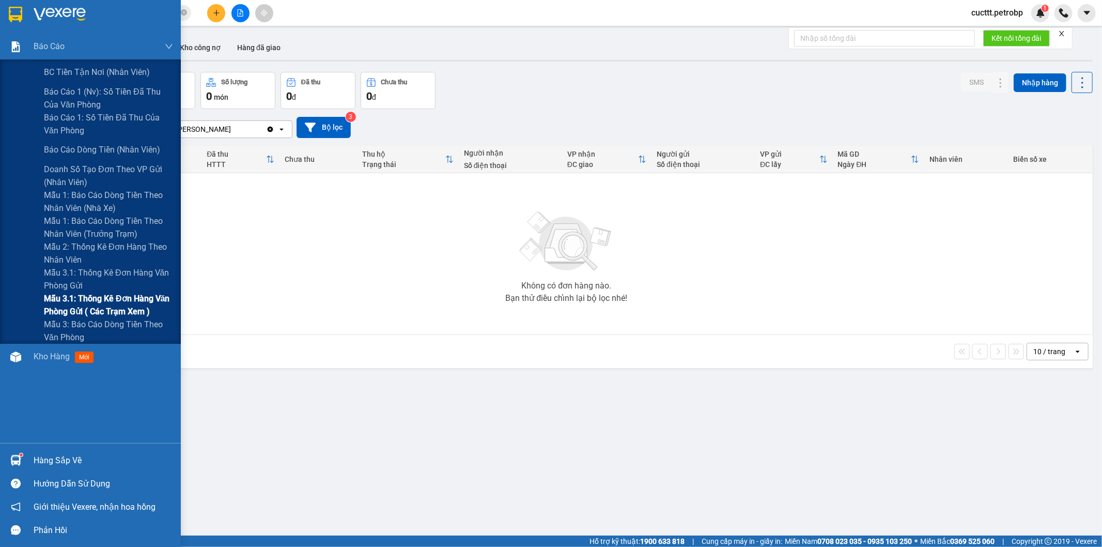
drag, startPoint x: 129, startPoint y: 302, endPoint x: 179, endPoint y: 251, distance: 72.0
click at [132, 297] on span "Mẫu 3.1: Thống kê đơn hàng văn phòng gửi ( các trạm xem )" at bounding box center [108, 305] width 129 height 26
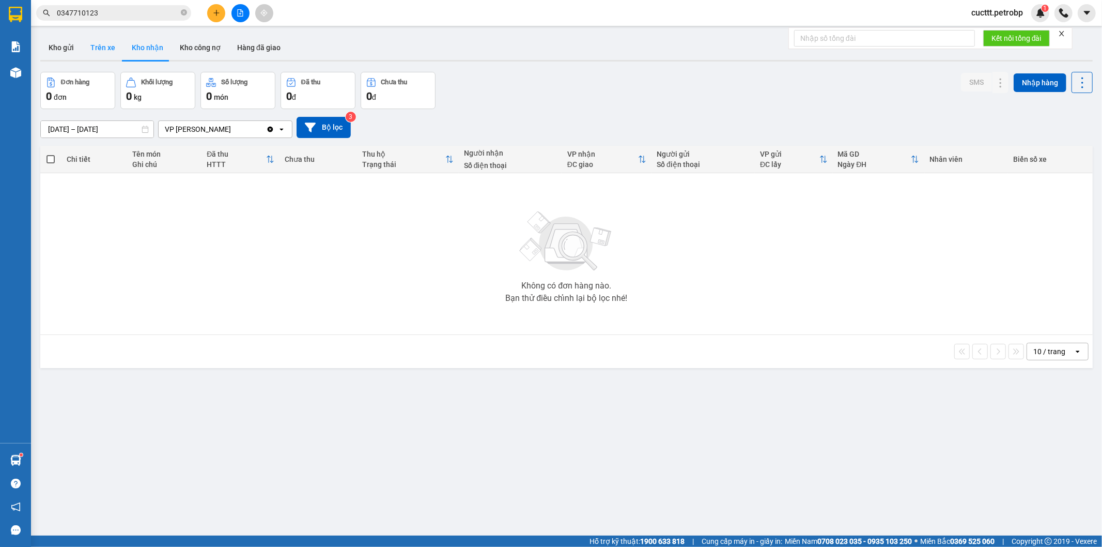
click at [110, 48] on button "Trên xe" at bounding box center [102, 47] width 41 height 25
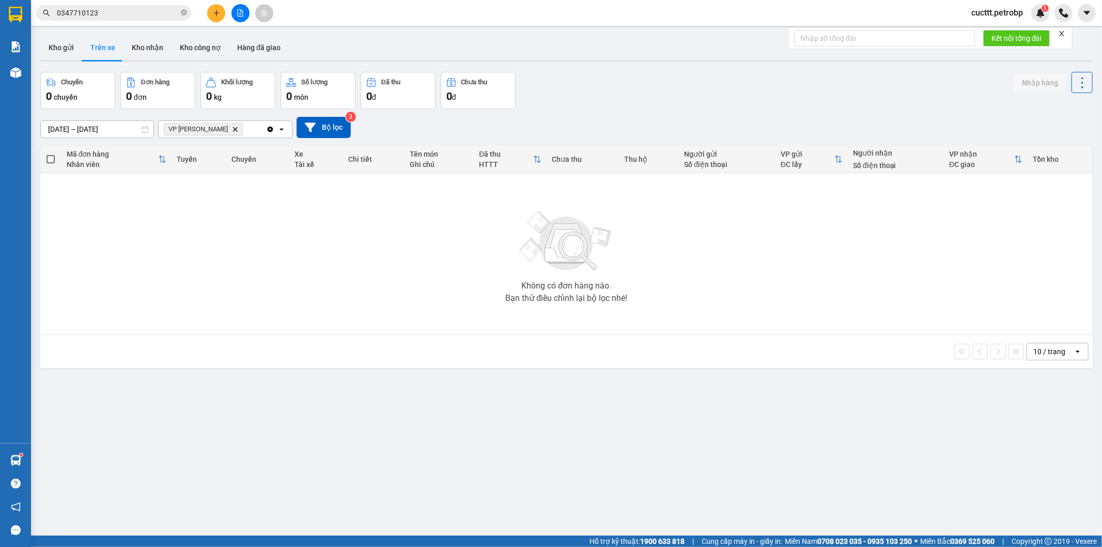
click at [259, 278] on div "Không có đơn hàng nào. Bạn thử điều chỉnh lại bộ lọc nhé!" at bounding box center [566, 253] width 1042 height 155
click at [138, 45] on button "Kho nhận" at bounding box center [147, 47] width 48 height 25
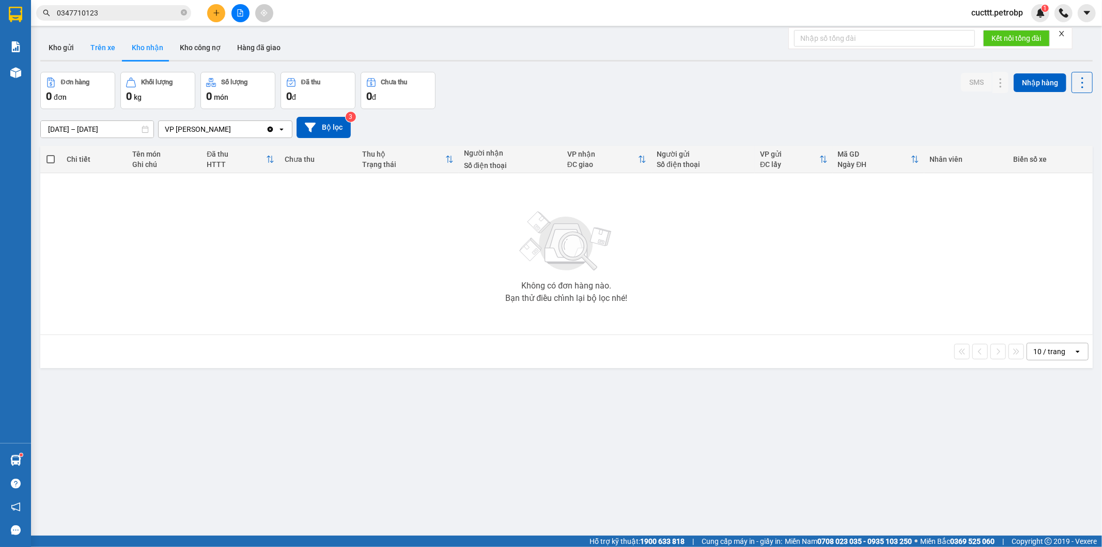
click at [98, 55] on button "Trên xe" at bounding box center [102, 47] width 41 height 25
type input "[DATE] – [DATE]"
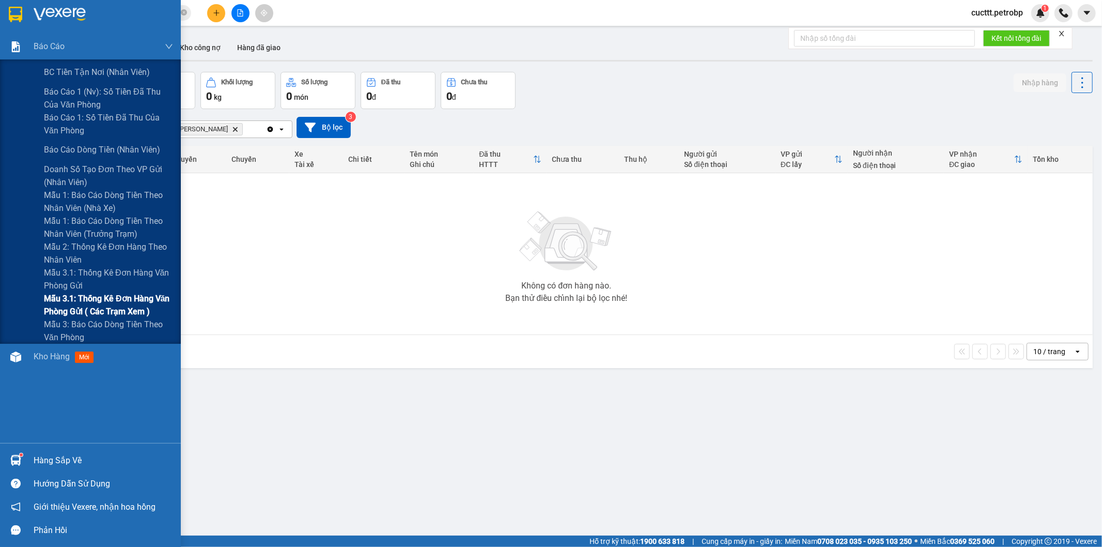
click at [141, 305] on span "Mẫu 3.1: Thống kê đơn hàng văn phòng gửi ( các trạm xem )" at bounding box center [108, 305] width 129 height 26
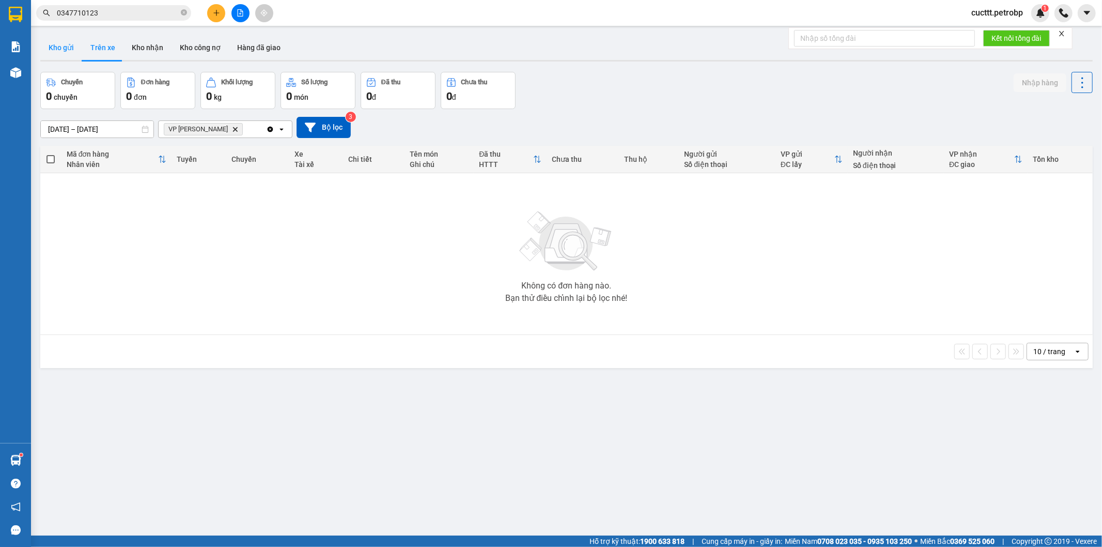
click at [58, 45] on button "Kho gửi" at bounding box center [61, 47] width 42 height 25
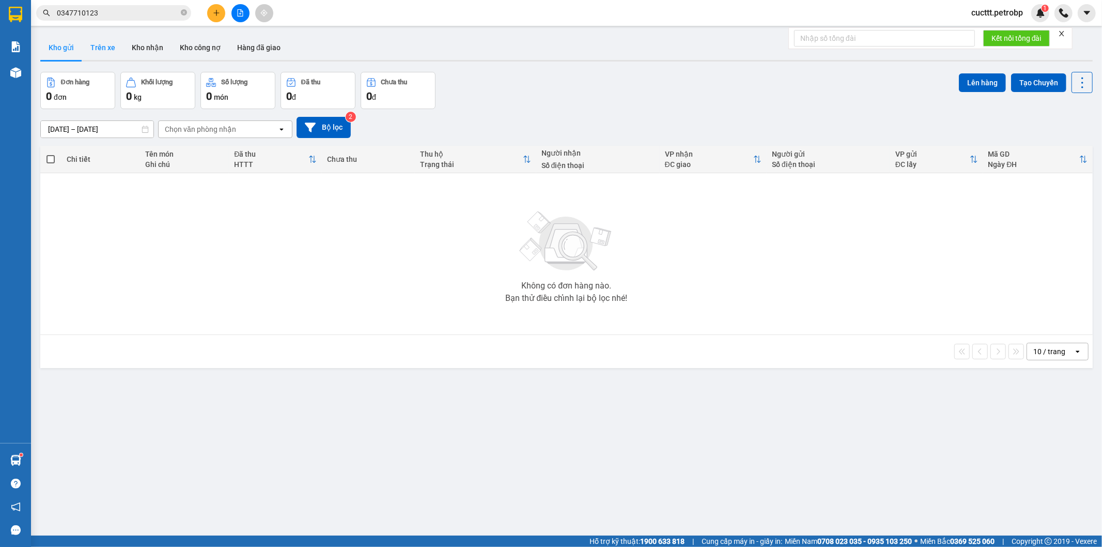
click at [107, 55] on button "Trên xe" at bounding box center [102, 47] width 41 height 25
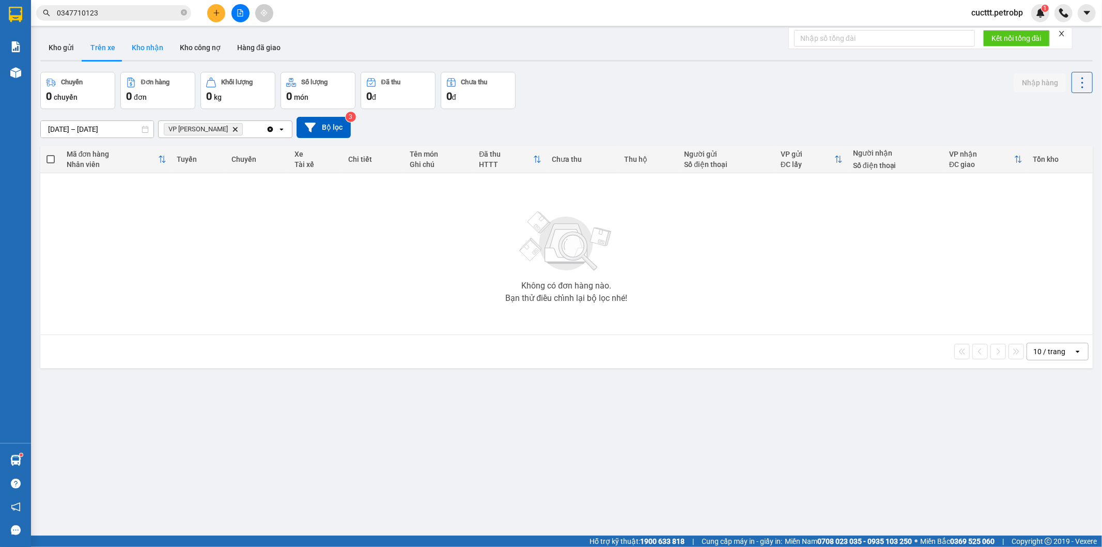
click at [139, 48] on button "Kho nhận" at bounding box center [147, 47] width 48 height 25
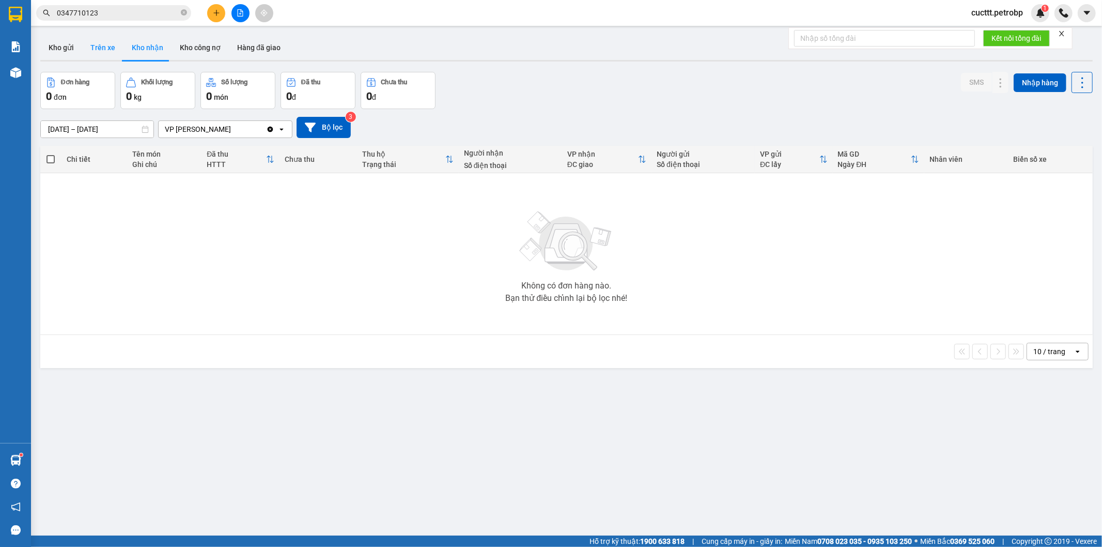
click at [95, 50] on button "Trên xe" at bounding box center [102, 47] width 41 height 25
type input "[DATE] – [DATE]"
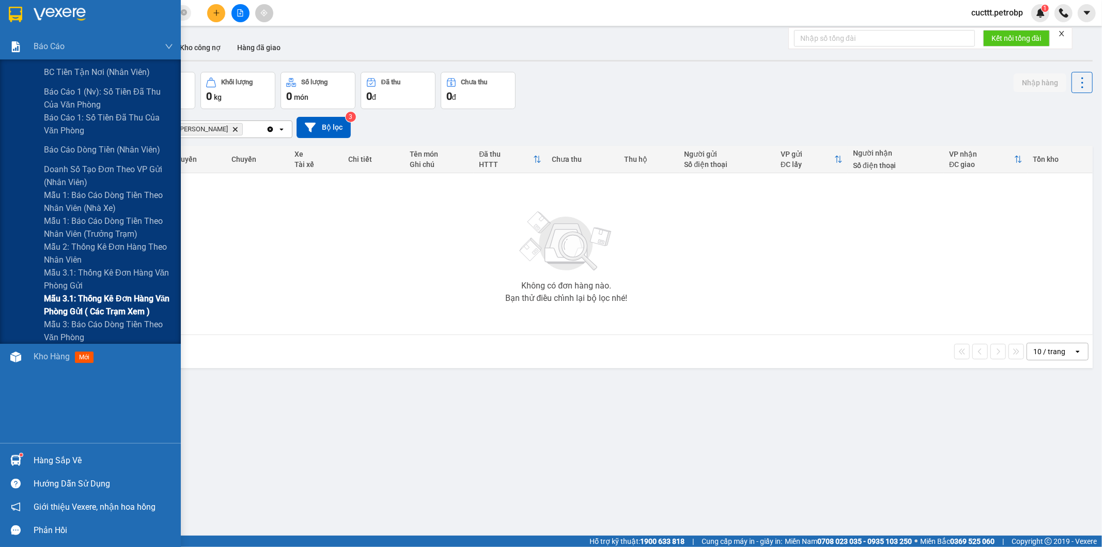
click at [124, 313] on span "Mẫu 3.1: Thống kê đơn hàng văn phòng gửi ( các trạm xem )" at bounding box center [108, 305] width 129 height 26
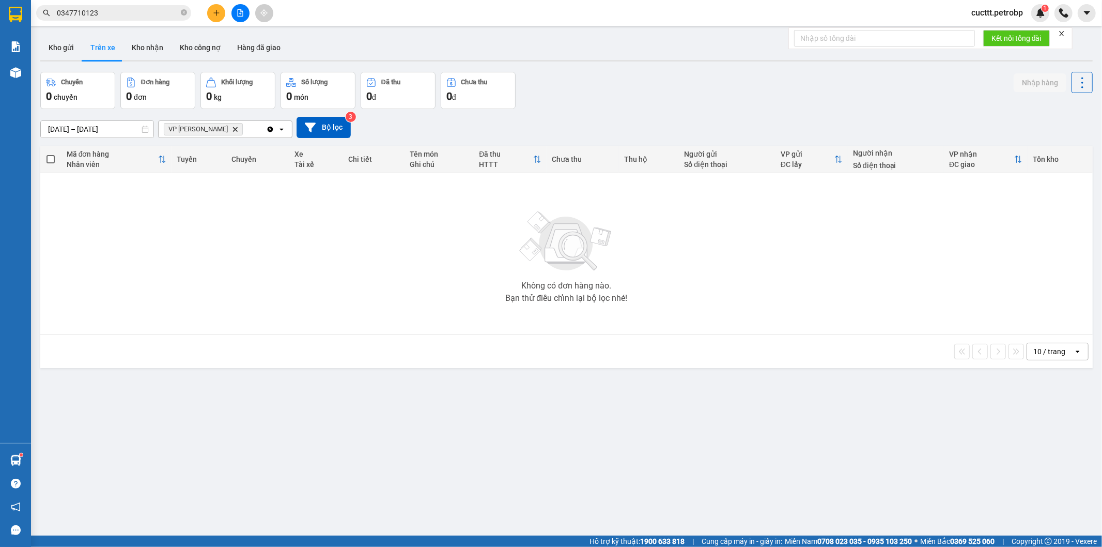
drag, startPoint x: 176, startPoint y: 194, endPoint x: 120, endPoint y: 119, distance: 93.8
click at [167, 178] on div "Không có đơn hàng nào. Bạn thử điều chỉnh lại bộ lọc nhé!" at bounding box center [566, 253] width 1042 height 155
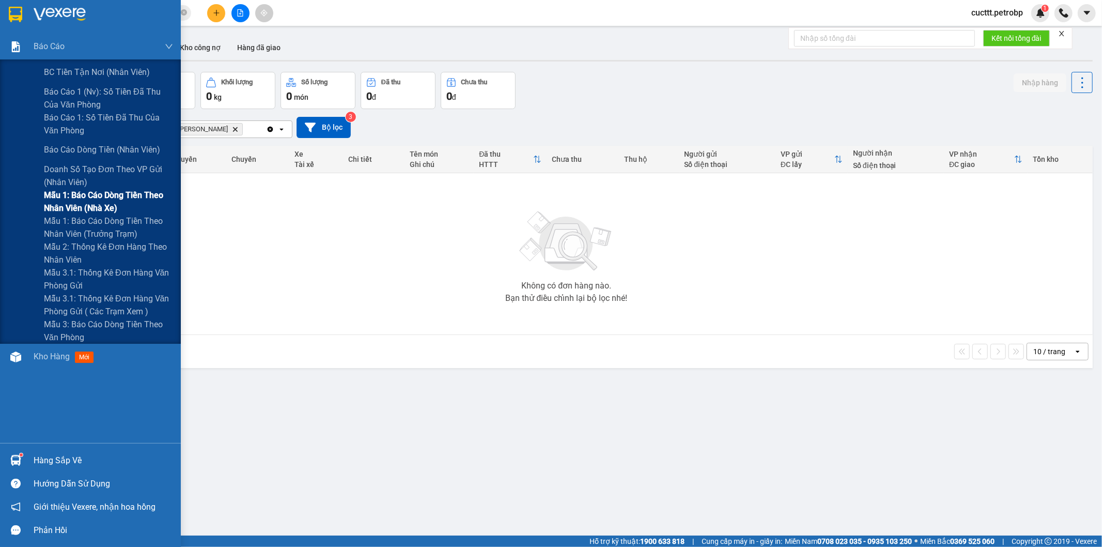
drag, startPoint x: 154, startPoint y: 295, endPoint x: 179, endPoint y: 209, distance: 90.4
click at [155, 294] on span "Mẫu 3.1: Thống kê đơn hàng văn phòng gửi ( các trạm xem )" at bounding box center [108, 305] width 129 height 26
click at [146, 311] on span "Mẫu 3.1: Thống kê đơn hàng văn phòng gửi ( các trạm xem )" at bounding box center [108, 305] width 129 height 26
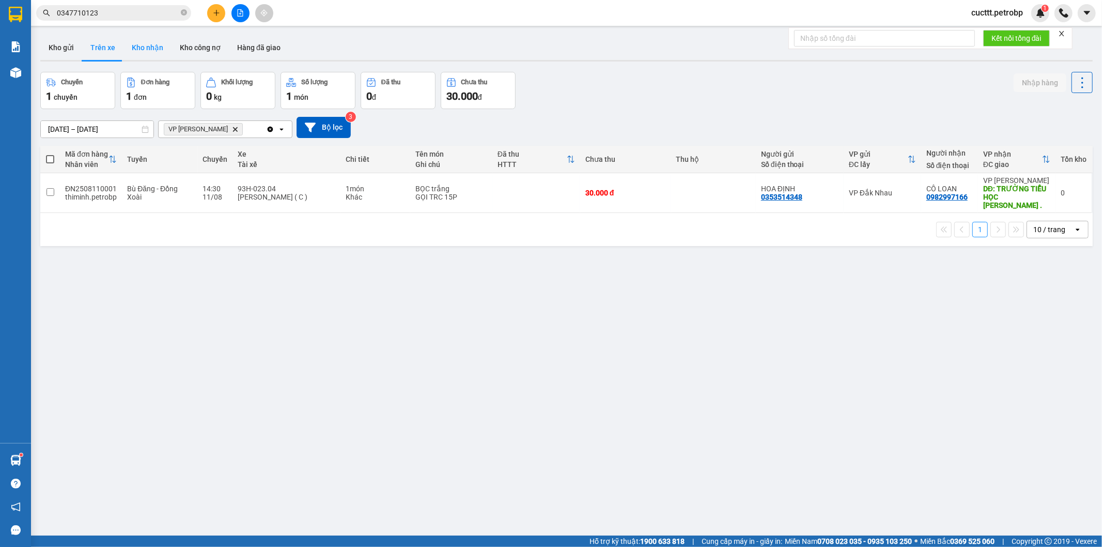
click at [135, 49] on button "Kho nhận" at bounding box center [147, 47] width 48 height 25
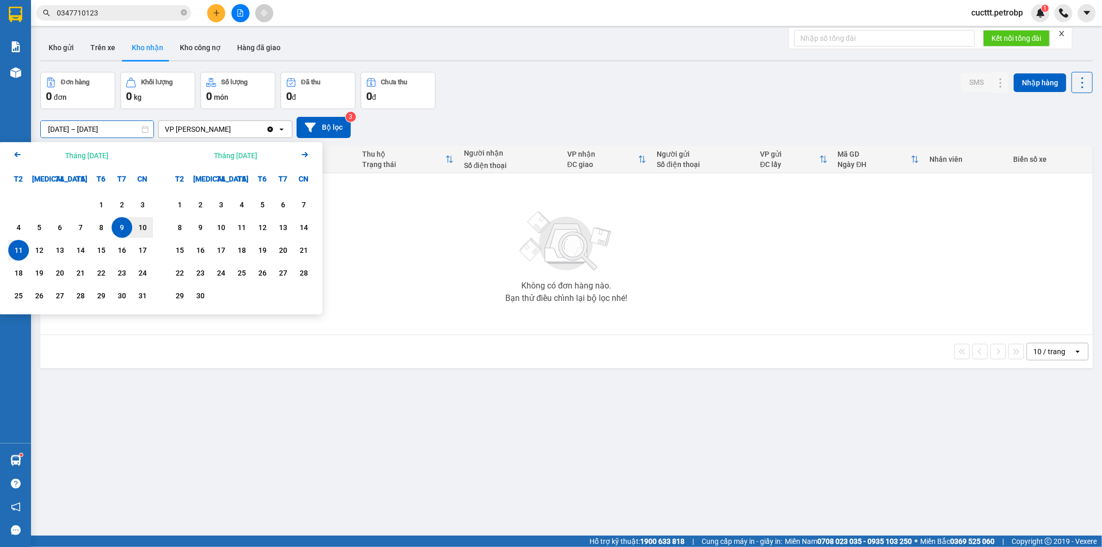
click at [128, 131] on input "[DATE] – [DATE]" at bounding box center [97, 129] width 113 height 17
click at [101, 203] on div "1" at bounding box center [101, 204] width 14 height 12
click at [23, 250] on div "11" at bounding box center [18, 250] width 14 height 12
type input "[DATE] – [DATE]"
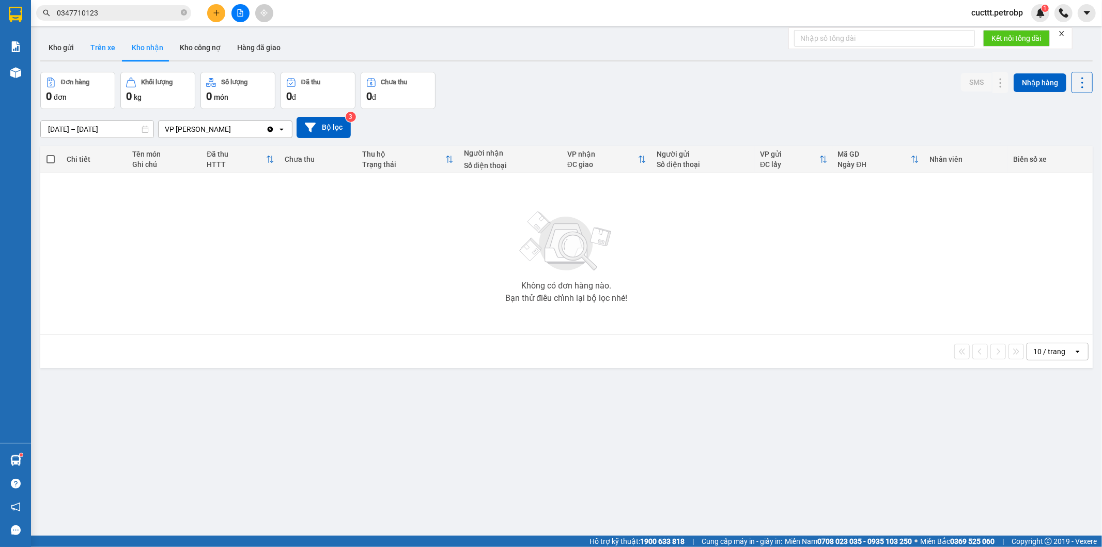
click at [102, 50] on button "Trên xe" at bounding box center [102, 47] width 41 height 25
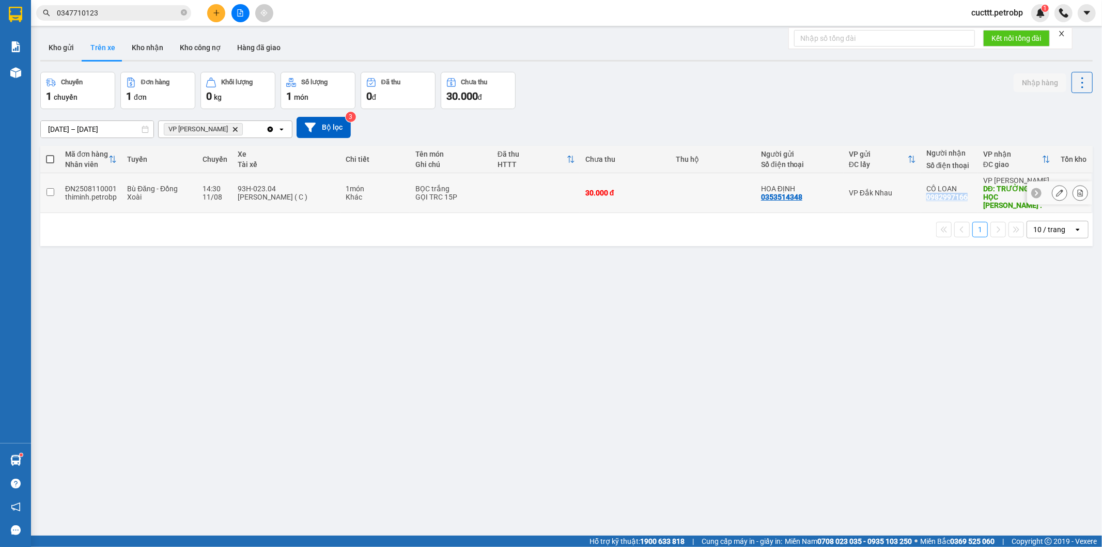
drag, startPoint x: 916, startPoint y: 195, endPoint x: 960, endPoint y: 196, distance: 43.9
click at [960, 196] on td "CÔ LOAN 0982997166" at bounding box center [949, 193] width 57 height 40
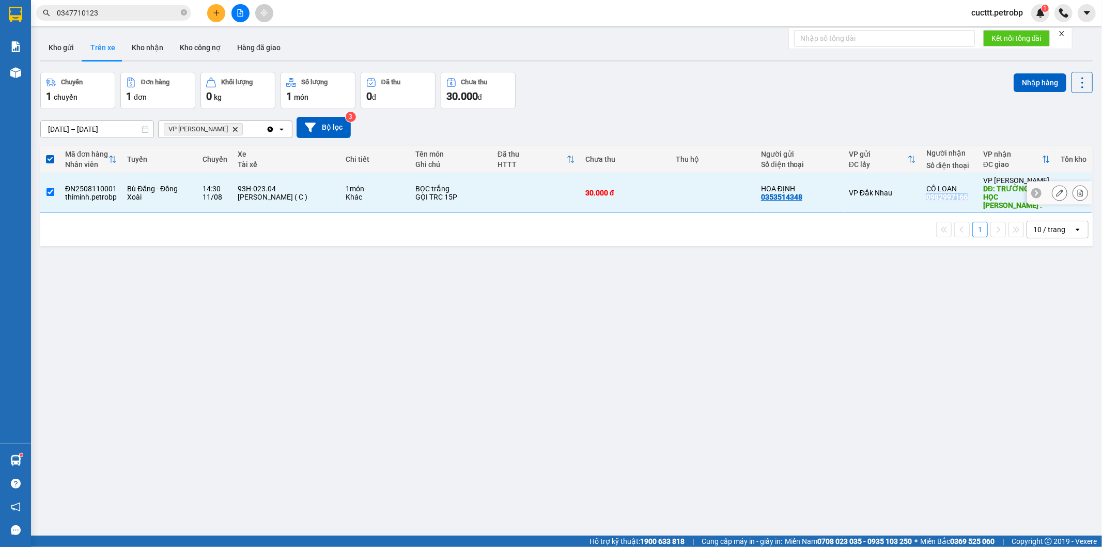
copy div "0982997166"
click at [376, 48] on div "Kho gửi Trên xe Kho nhận Kho công nợ Hàng đã giao" at bounding box center [566, 48] width 1052 height 27
drag, startPoint x: 915, startPoint y: 192, endPoint x: 958, endPoint y: 197, distance: 43.1
click at [958, 197] on td "CÔ LOAN 0982997166" at bounding box center [949, 193] width 57 height 40
checkbox input "false"
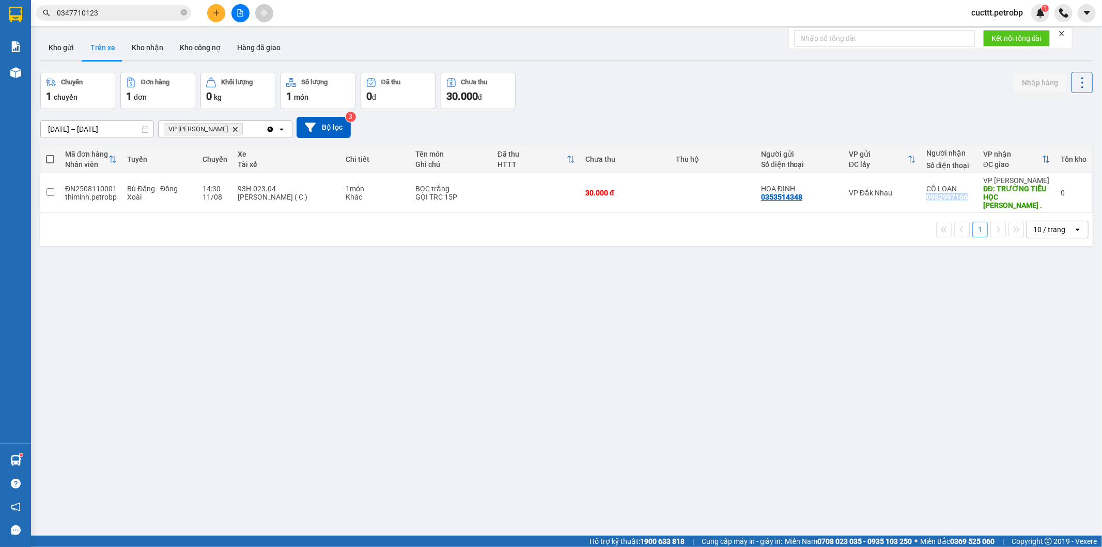
copy div "0982997166"
click at [150, 47] on button "Kho nhận" at bounding box center [147, 47] width 48 height 25
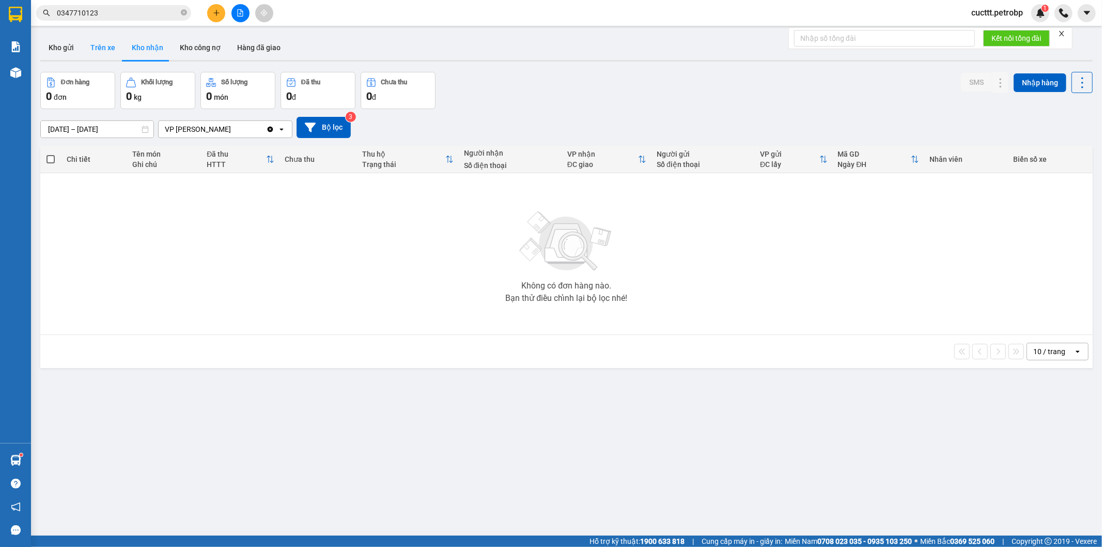
click at [97, 52] on button "Trên xe" at bounding box center [102, 47] width 41 height 25
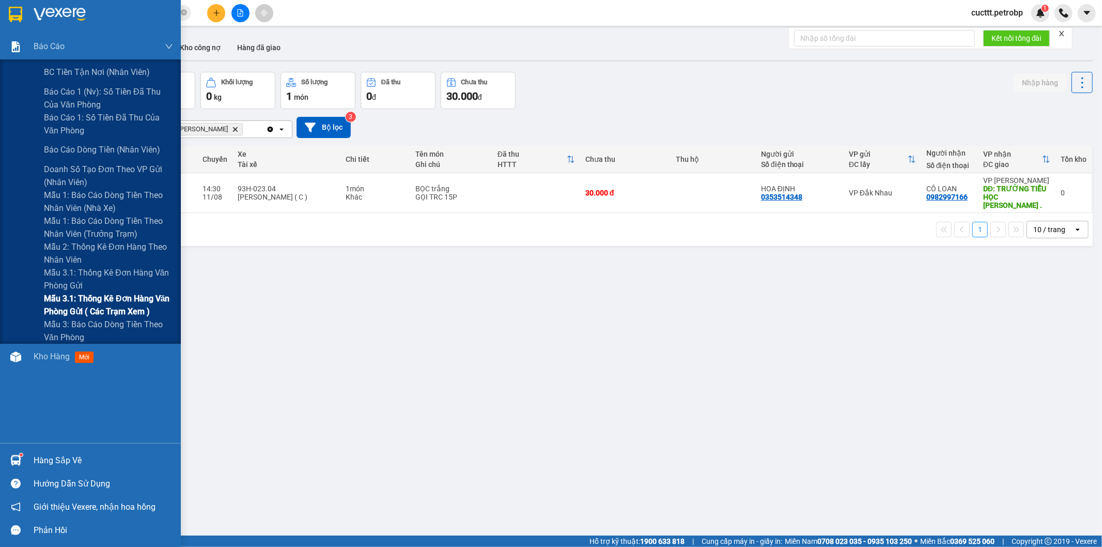
click at [122, 308] on span "Mẫu 3.1: Thống kê đơn hàng văn phòng gửi ( các trạm xem )" at bounding box center [108, 305] width 129 height 26
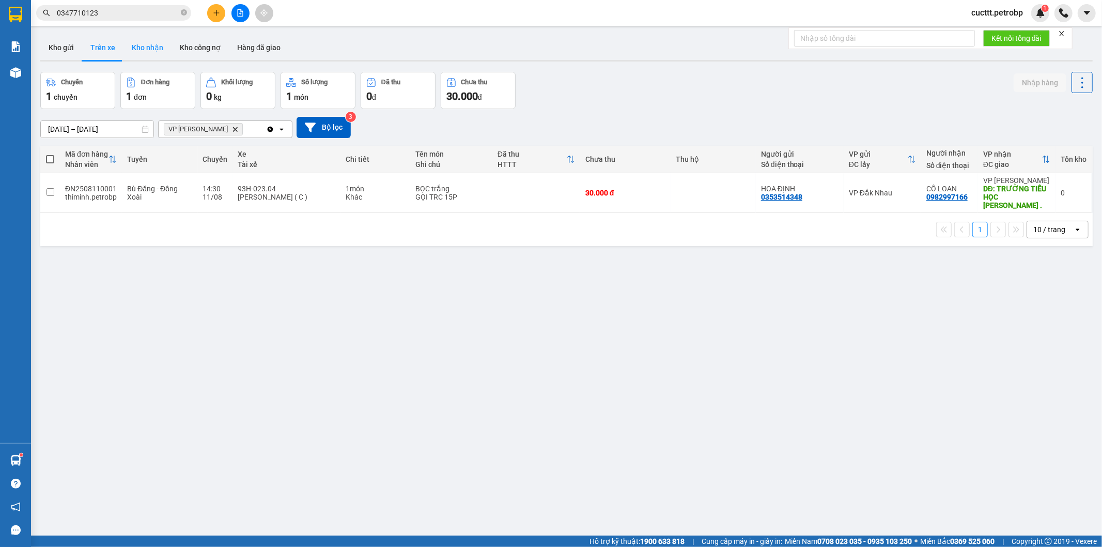
click at [132, 52] on button "Kho nhận" at bounding box center [147, 47] width 48 height 25
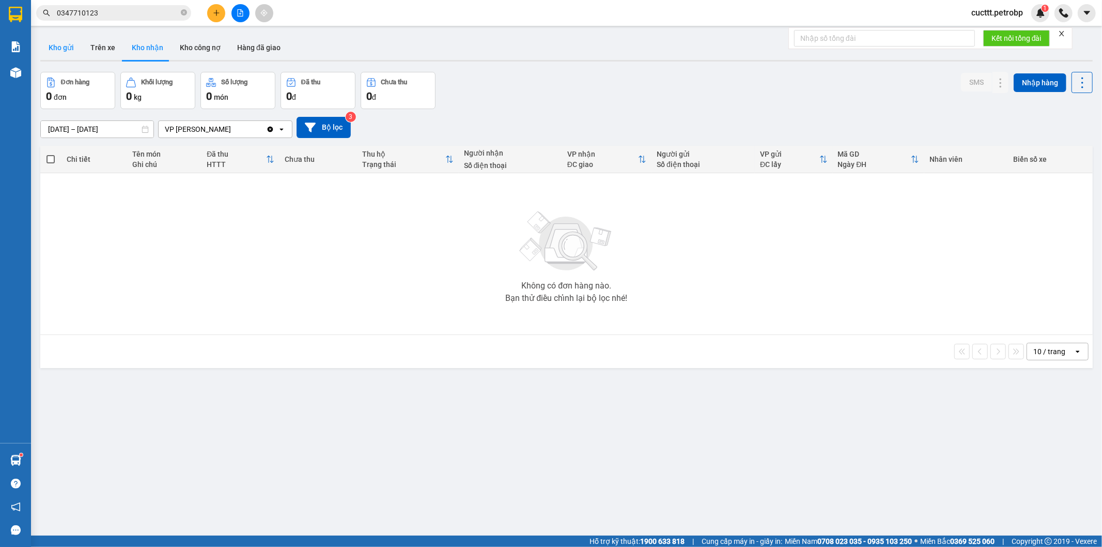
click at [64, 53] on button "Kho gửi" at bounding box center [61, 47] width 42 height 25
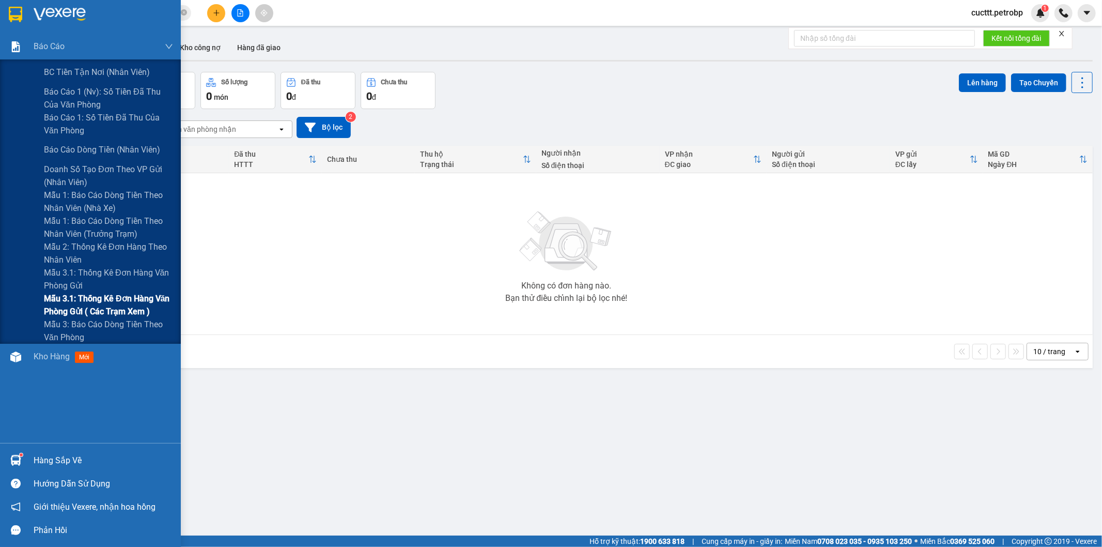
click at [125, 298] on span "Mẫu 3.1: Thống kê đơn hàng văn phòng gửi ( các trạm xem )" at bounding box center [108, 305] width 129 height 26
